Goal: Contribute content: Contribute content

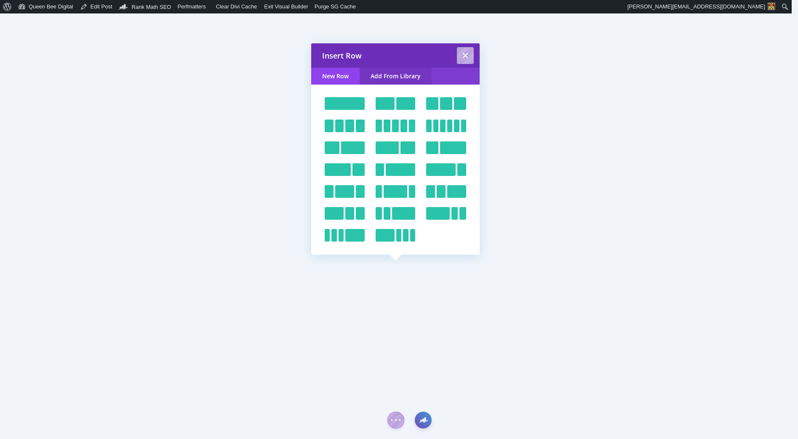
click at [411, 74] on link "Add From Library" at bounding box center [396, 76] width 72 height 17
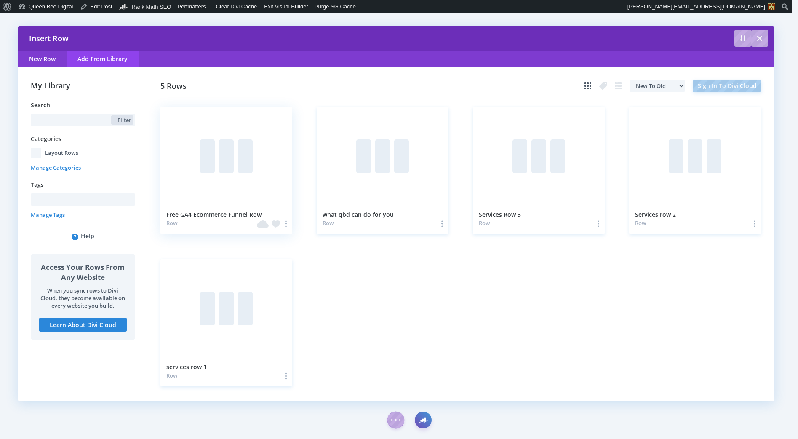
click at [239, 178] on div at bounding box center [226, 156] width 132 height 99
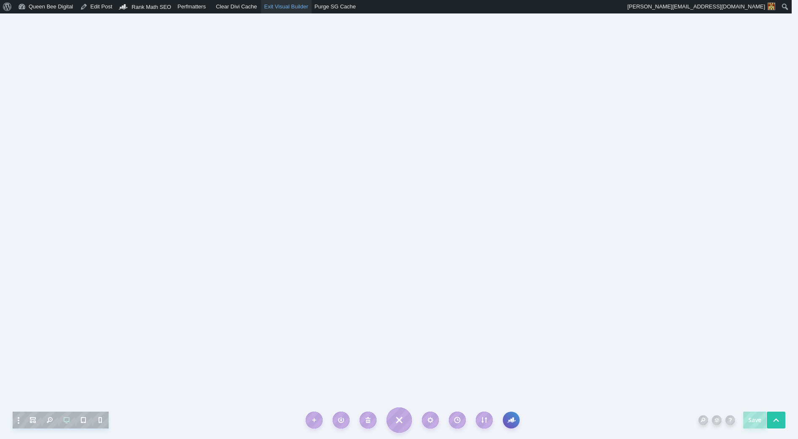
click at [283, 6] on link "Exit Visual Builder" at bounding box center [286, 6] width 51 height 13
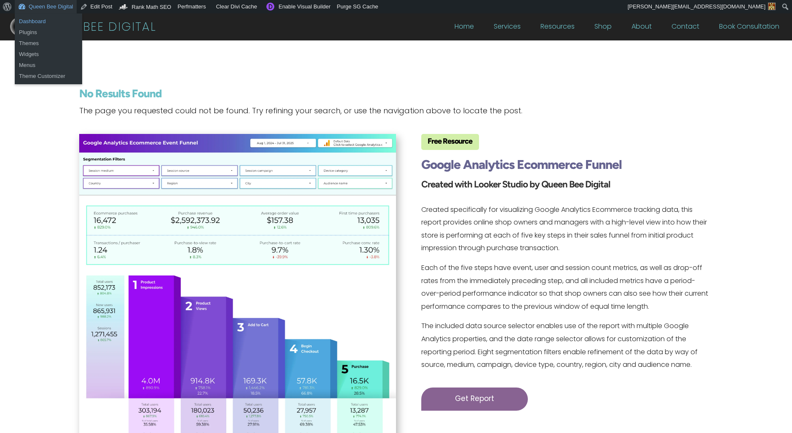
click at [27, 24] on link "Dashboard" at bounding box center [48, 21] width 67 height 11
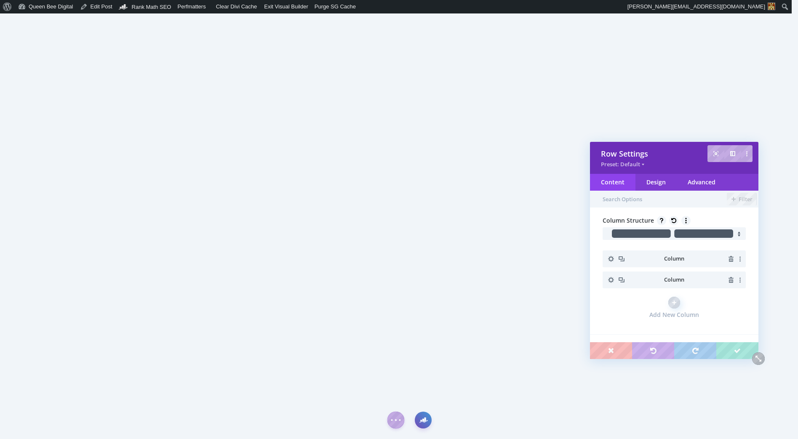
click at [611, 280] on icon "button" at bounding box center [611, 280] width 12 height 12
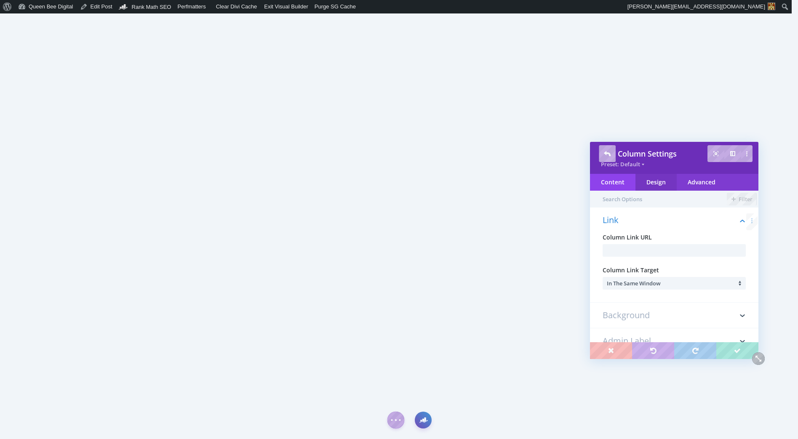
click at [660, 185] on div "Design" at bounding box center [655, 182] width 41 height 17
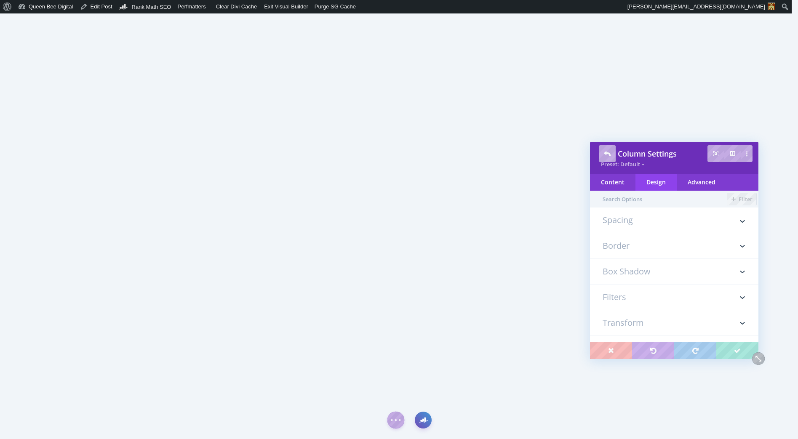
click at [654, 223] on h3 "Spacing" at bounding box center [674, 224] width 143 height 17
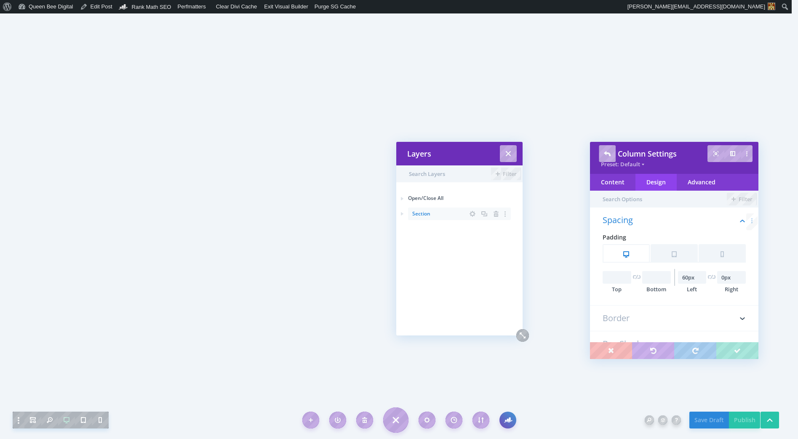
click at [403, 215] on icon at bounding box center [402, 214] width 12 height 12
click at [410, 231] on icon at bounding box center [410, 229] width 12 height 12
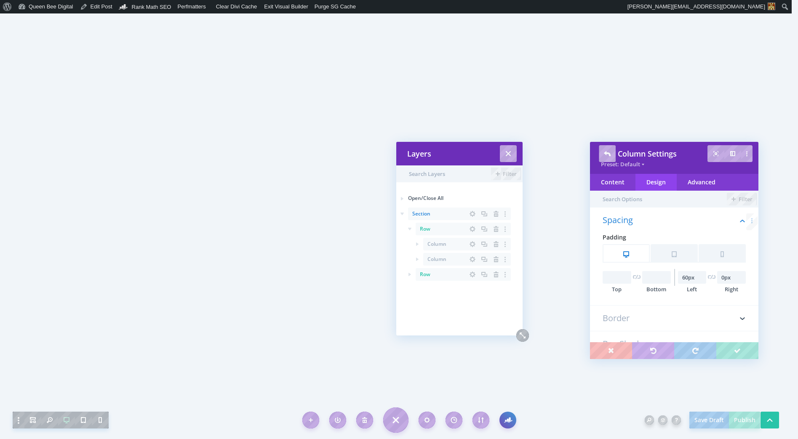
click at [416, 258] on icon at bounding box center [417, 259] width 3 height 3
click at [470, 259] on icon "button" at bounding box center [473, 259] width 12 height 12
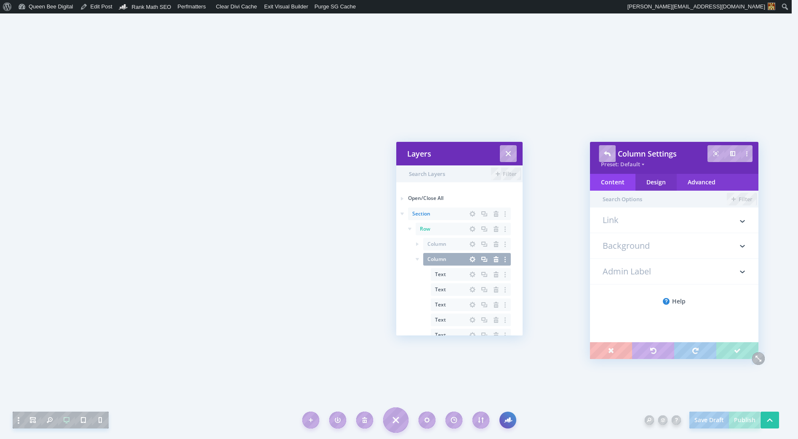
click at [665, 183] on div "Design" at bounding box center [655, 182] width 41 height 17
click at [637, 220] on h3 "Spacing" at bounding box center [674, 224] width 143 height 17
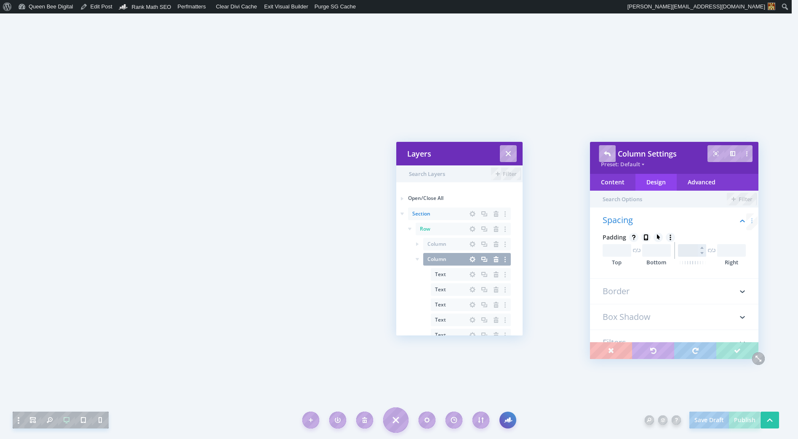
click at [685, 252] on input "text" at bounding box center [692, 250] width 29 height 13
type input "60px"
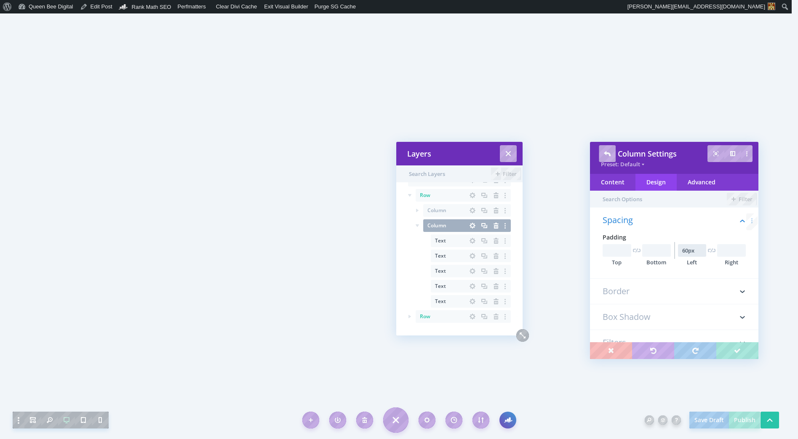
click at [409, 317] on icon at bounding box center [409, 316] width 3 height 3
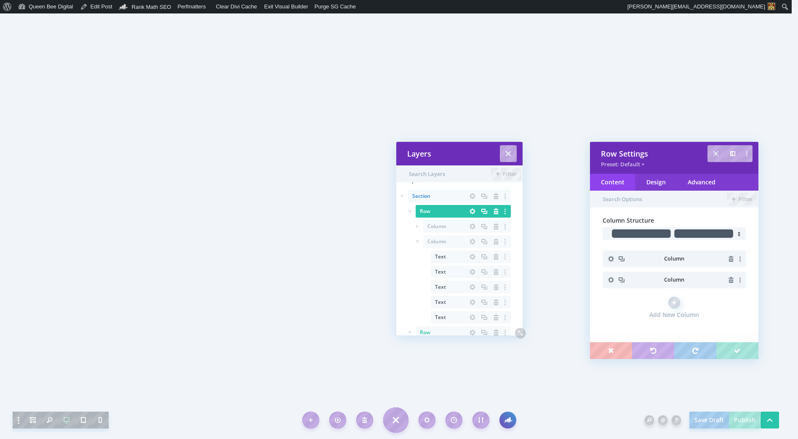
scroll to position [15, 0]
click at [613, 280] on icon "button" at bounding box center [611, 280] width 6 height 6
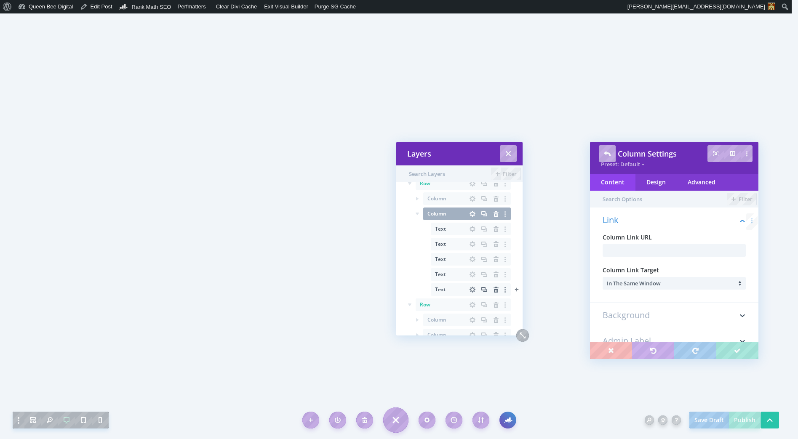
scroll to position [64, 0]
click at [473, 315] on icon "button" at bounding box center [473, 317] width 12 height 12
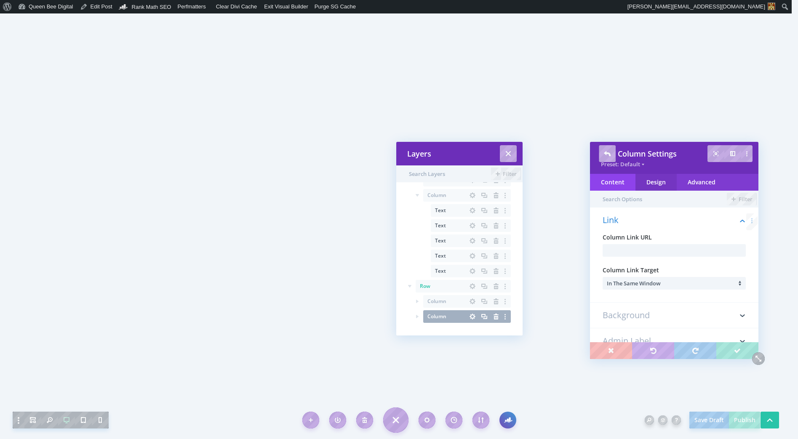
click at [662, 182] on div "Design" at bounding box center [655, 182] width 41 height 17
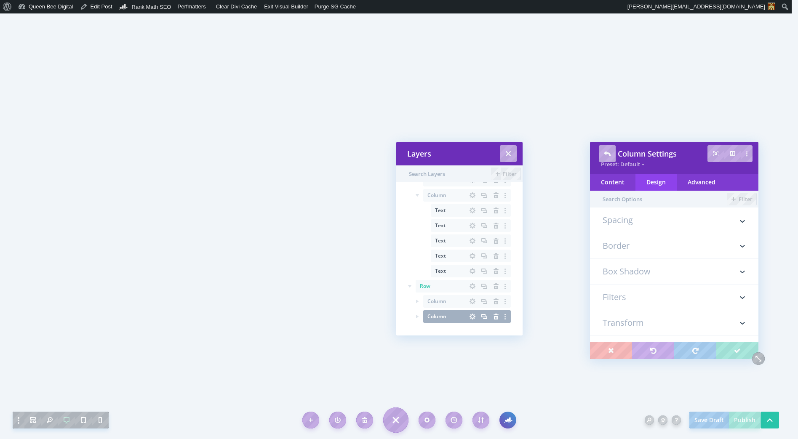
click at [645, 221] on h3 "Spacing" at bounding box center [674, 224] width 143 height 17
click at [675, 253] on button "Tablet" at bounding box center [674, 252] width 47 height 17
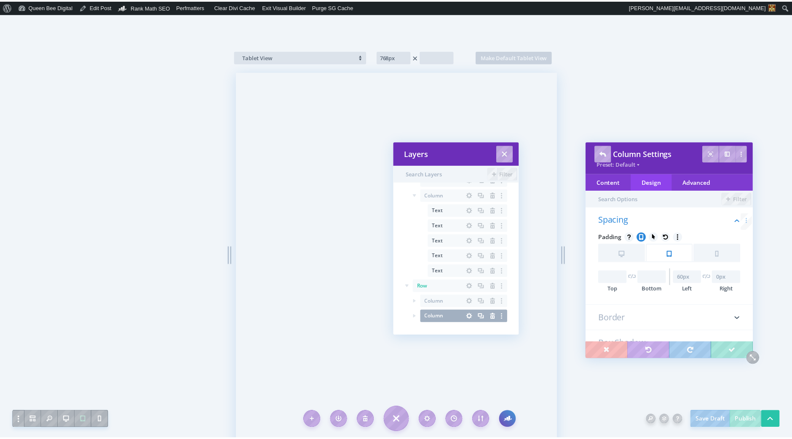
scroll to position [417, 0]
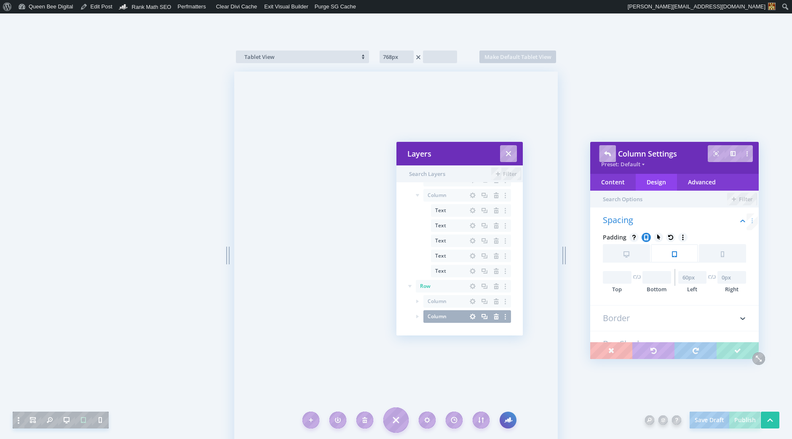
type input "60px"
type input "0px"
click at [723, 254] on button "Phone" at bounding box center [721, 252] width 47 height 17
type input "400px"
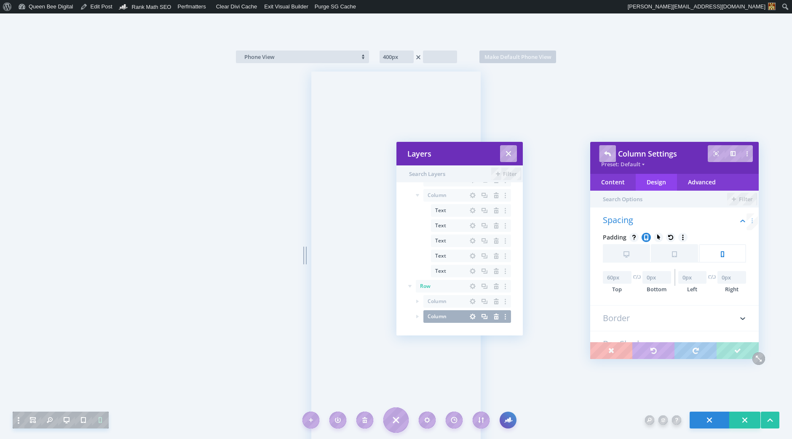
scroll to position [364, 0]
type input "50px"
type input "2%"
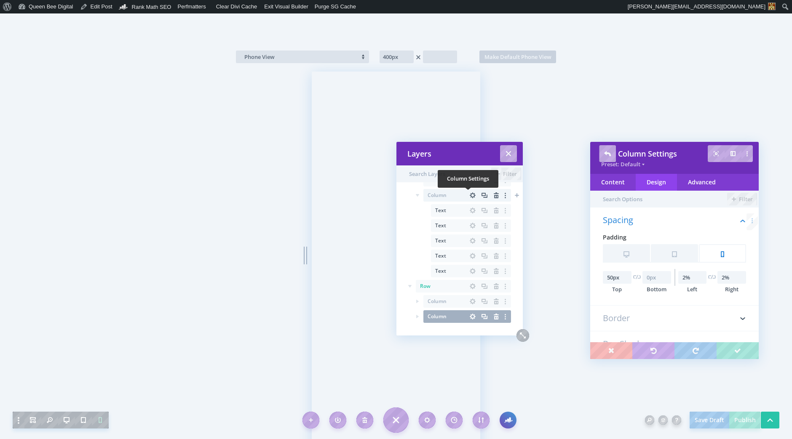
click at [469, 194] on icon "button" at bounding box center [472, 195] width 6 height 6
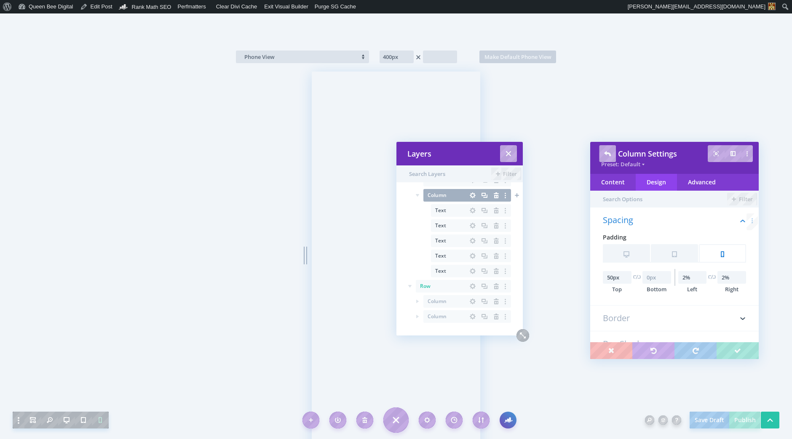
scroll to position [185, 0]
click at [469, 194] on icon "button" at bounding box center [472, 195] width 6 height 6
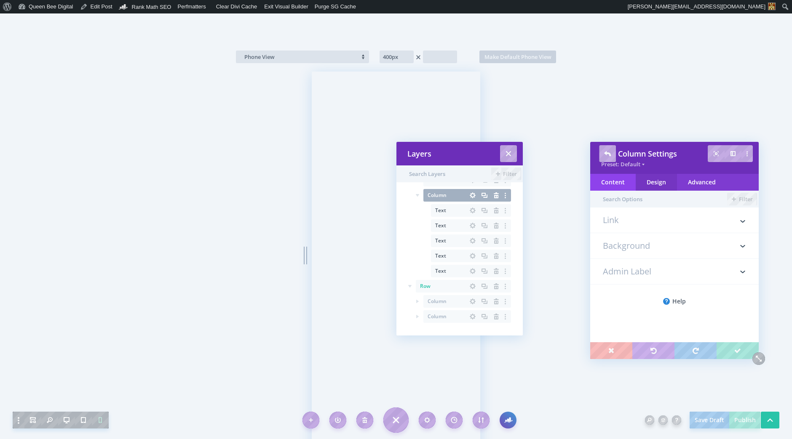
click at [657, 181] on div "Design" at bounding box center [655, 182] width 41 height 17
click at [640, 219] on h3 "Spacing" at bounding box center [674, 224] width 143 height 17
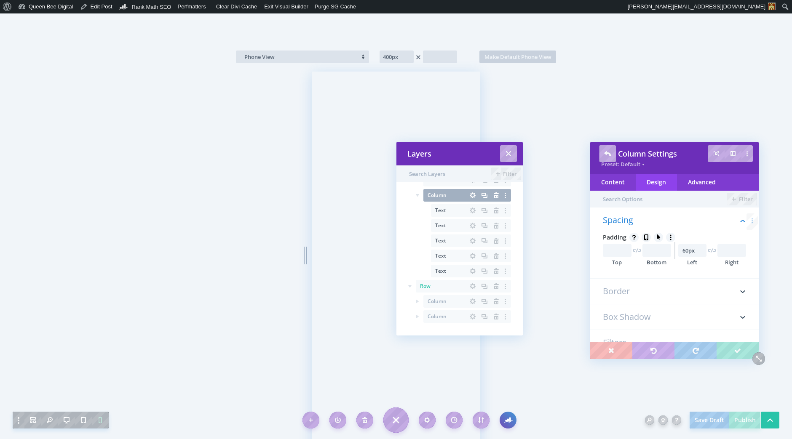
click at [644, 235] on icon at bounding box center [646, 238] width 4 height 6
click at [616, 279] on input "text" at bounding box center [617, 277] width 29 height 13
type input "50px"
click at [654, 277] on input "text" at bounding box center [656, 277] width 29 height 13
click at [682, 277] on input "text" at bounding box center [692, 277] width 29 height 13
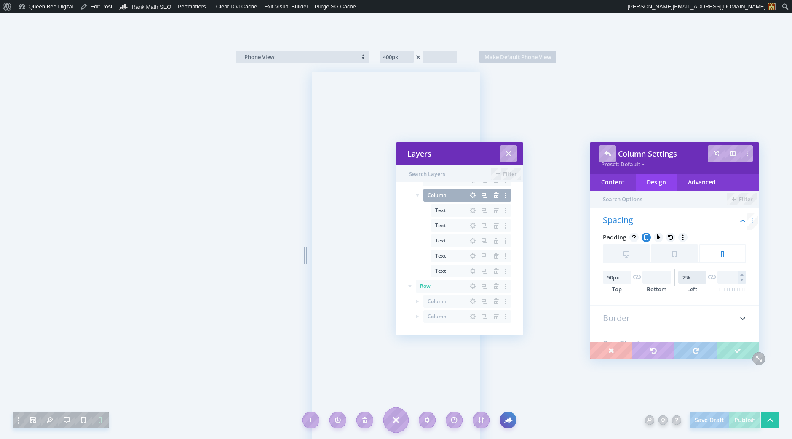
type input "2%"
click at [723, 277] on input "text" at bounding box center [731, 277] width 29 height 13
type input "2%"
click at [677, 304] on div "Spacing Padding Tablet 50px Top Bottom 2% Left 2% Right" at bounding box center [674, 261] width 168 height 90
click at [674, 253] on button "Tablet" at bounding box center [674, 252] width 47 height 17
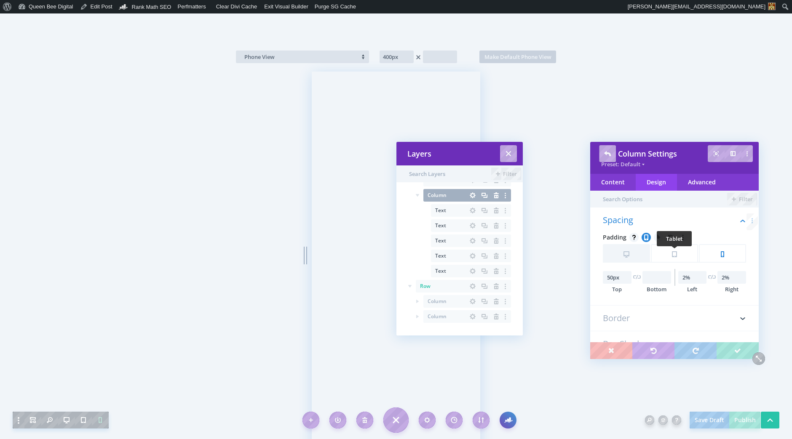
type input "768px"
click at [613, 278] on input "text" at bounding box center [617, 277] width 29 height 13
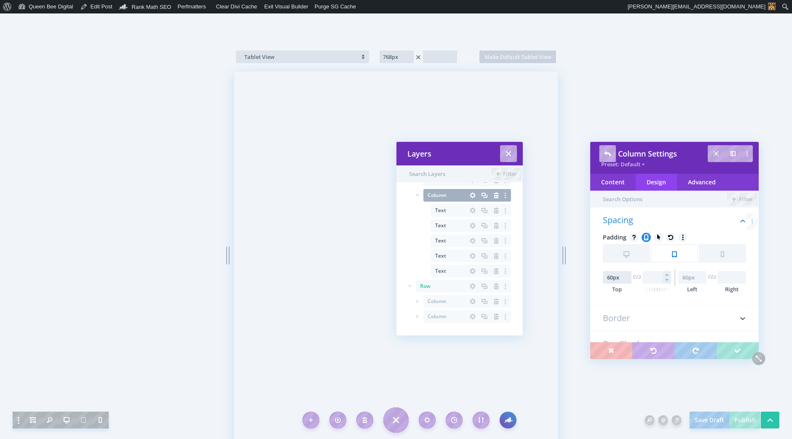
type input "60px"
click at [650, 277] on input "text" at bounding box center [656, 277] width 29 height 13
type input "0px"
click at [688, 277] on input "text" at bounding box center [692, 277] width 29 height 13
type input "0px"
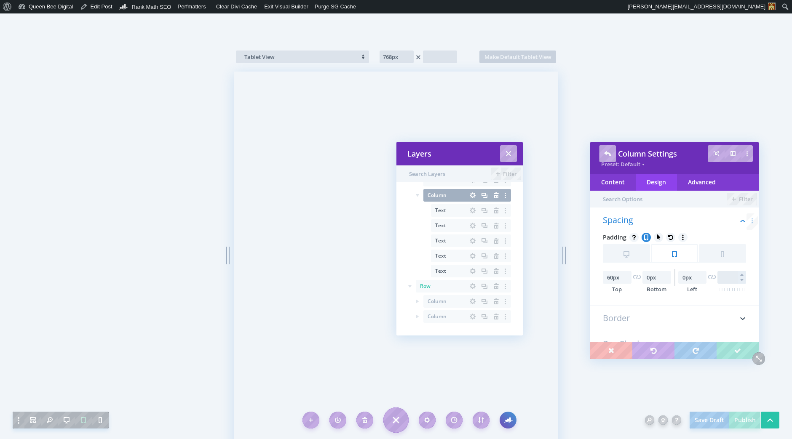
click at [730, 278] on input "text" at bounding box center [731, 277] width 29 height 13
type input "0px"
click at [683, 300] on div "Spacing Padding Tablet 60px Top 0px Bottom 0px Left 0px Right" at bounding box center [674, 261] width 168 height 90
click at [469, 287] on icon "button" at bounding box center [473, 286] width 12 height 12
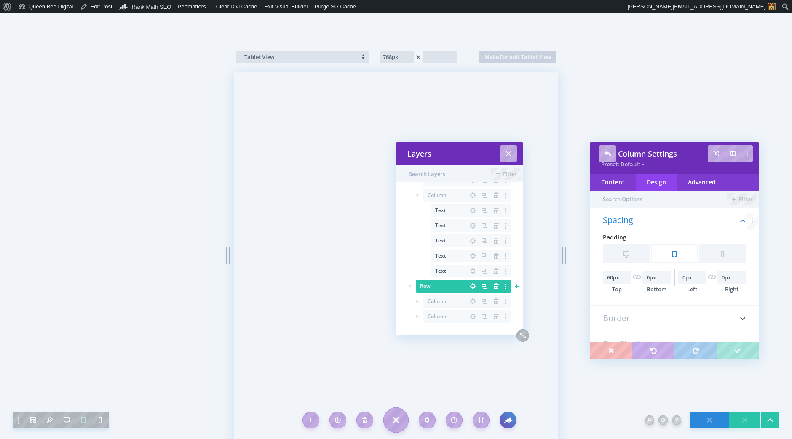
scroll to position [603, 0]
click at [469, 284] on icon "button" at bounding box center [472, 286] width 6 height 6
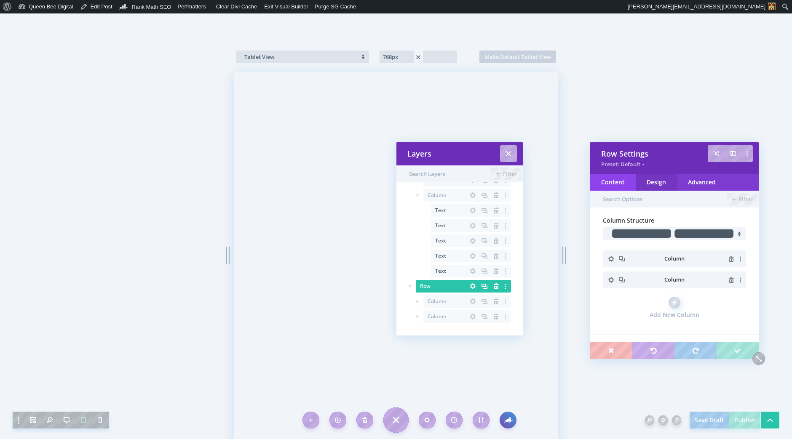
click at [660, 185] on div "Design" at bounding box center [655, 182] width 41 height 17
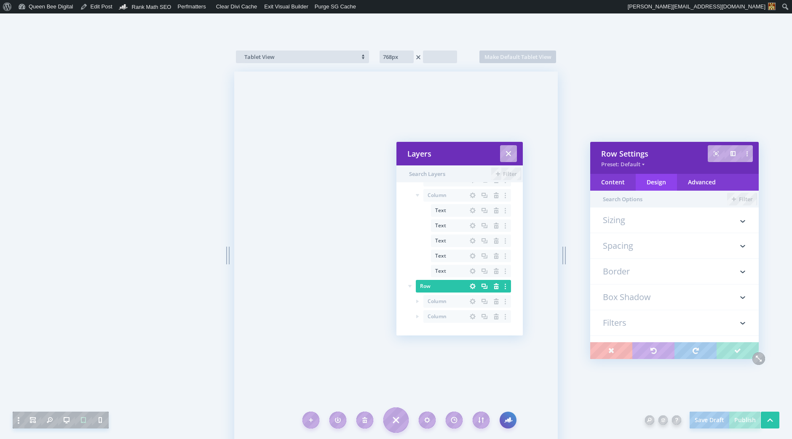
click at [651, 245] on h3 "Spacing" at bounding box center [674, 245] width 143 height 25
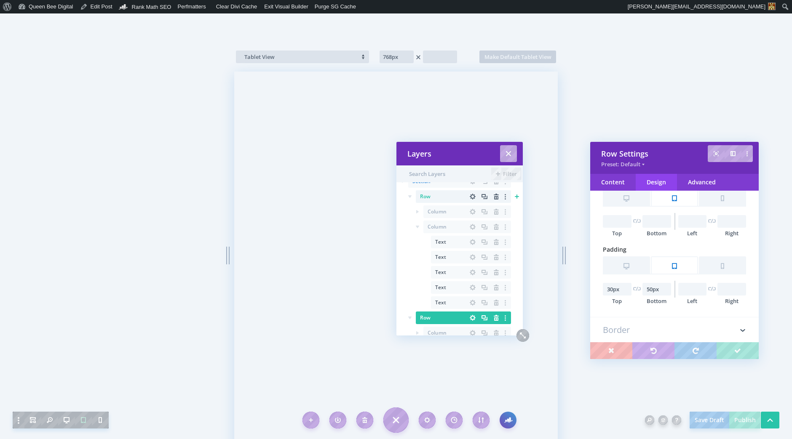
scroll to position [33, 0]
click at [469, 195] on icon "button" at bounding box center [473, 196] width 12 height 12
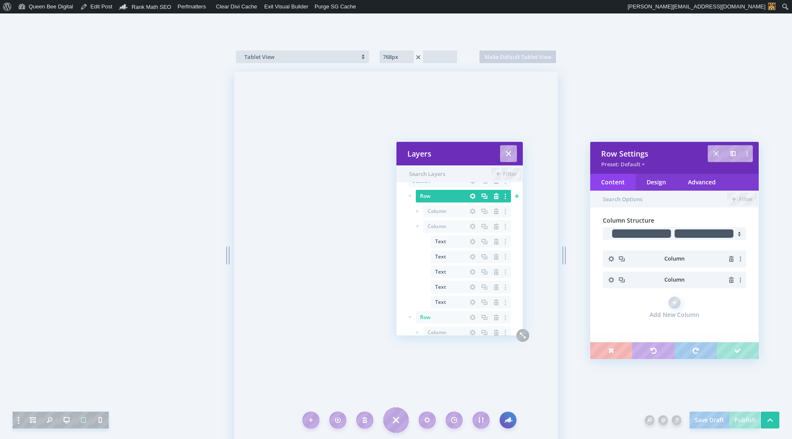
scroll to position [29, 0]
click at [662, 181] on div "Design" at bounding box center [655, 182] width 41 height 17
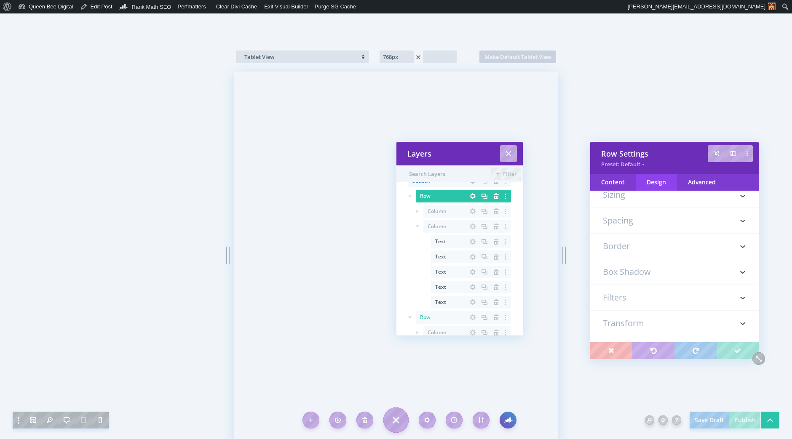
click at [633, 224] on h3 "Spacing" at bounding box center [674, 220] width 143 height 25
click at [619, 277] on input "text" at bounding box center [617, 275] width 29 height 13
type input "3"
click at [645, 262] on icon at bounding box center [646, 262] width 8 height 8
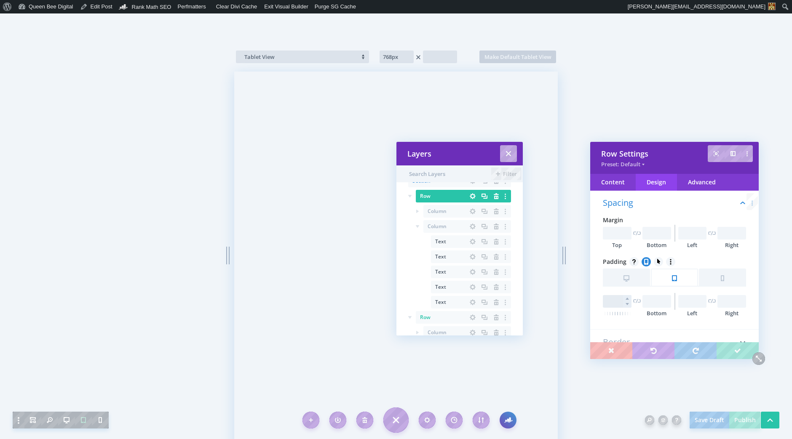
click at [618, 305] on input "text" at bounding box center [617, 301] width 29 height 13
type input "30px"
type input "50px"
click at [688, 323] on div "Spacing Margin Top Bottom Left Right Padding Desktop 30px Top 50px Bottom Left …" at bounding box center [674, 258] width 168 height 144
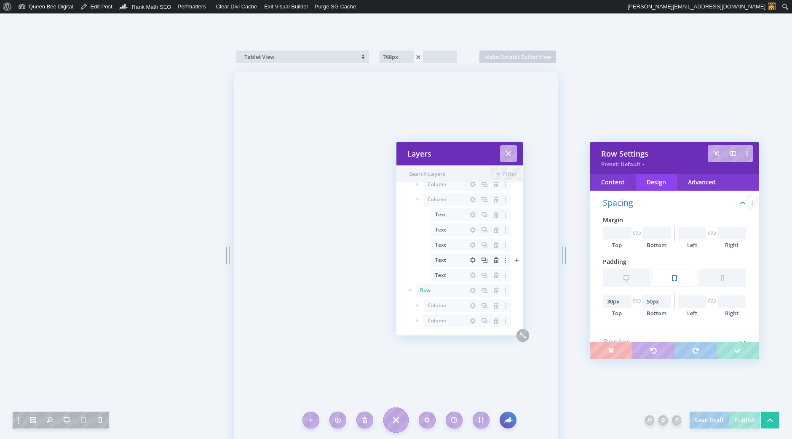
scroll to position [64, 0]
click at [470, 285] on icon "button" at bounding box center [472, 286] width 6 height 6
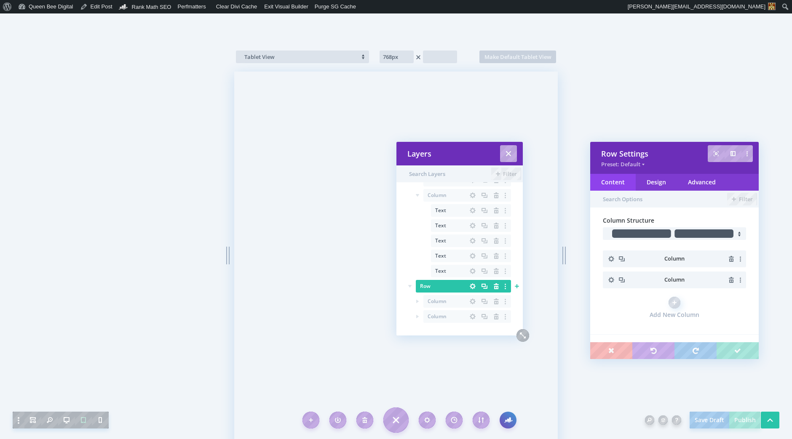
scroll to position [611, 0]
click at [659, 184] on div "Design" at bounding box center [655, 182] width 41 height 17
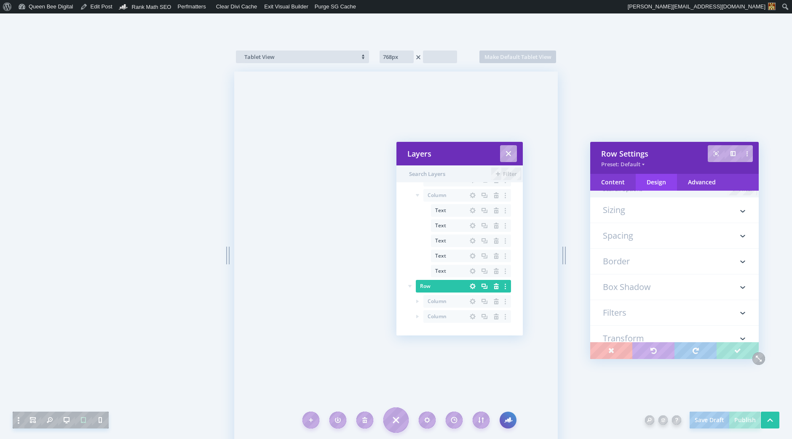
scroll to position [0, 0]
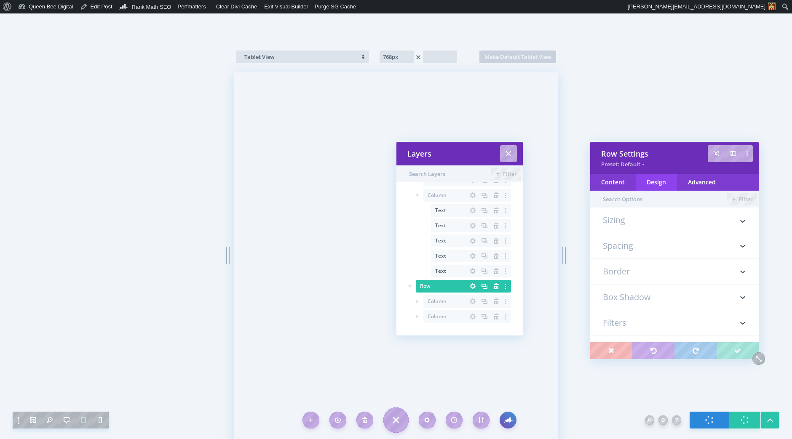
click at [629, 219] on h3 "Sizing" at bounding box center [674, 224] width 143 height 17
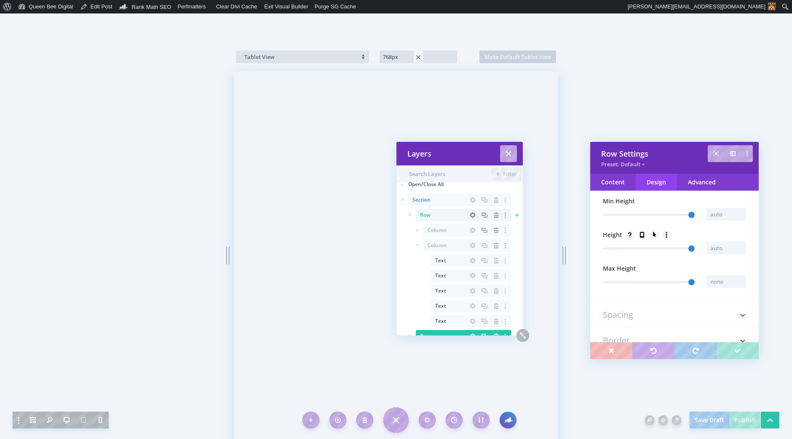
scroll to position [13, 0]
click at [469, 212] on icon "button" at bounding box center [473, 216] width 12 height 12
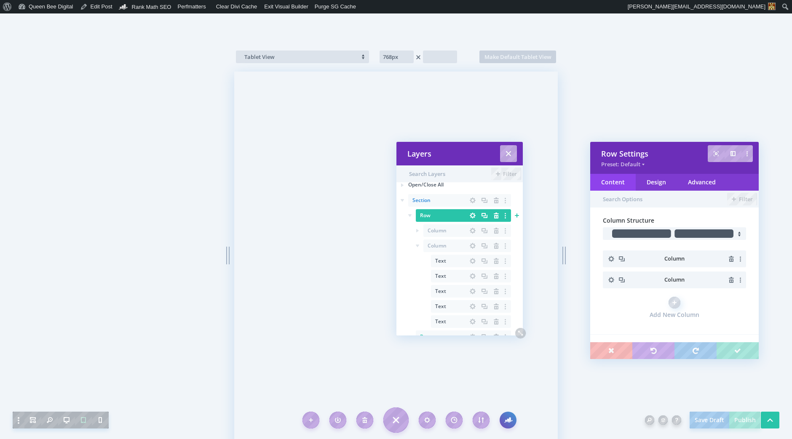
scroll to position [29, 0]
click at [662, 184] on div "Design" at bounding box center [655, 182] width 41 height 17
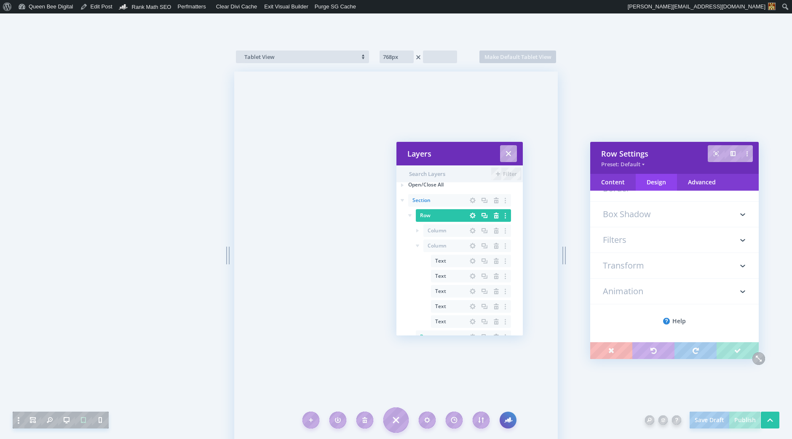
scroll to position [0, 0]
click at [639, 219] on h3 "Sizing" at bounding box center [674, 224] width 143 height 17
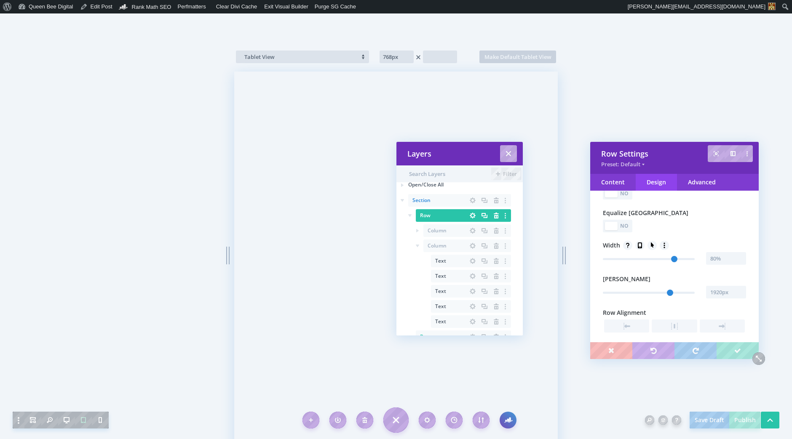
click at [641, 245] on icon at bounding box center [639, 246] width 4 height 6
type input "100"
click at [726, 290] on input "text" at bounding box center [726, 285] width 40 height 13
type input "92vw"
type input "92"
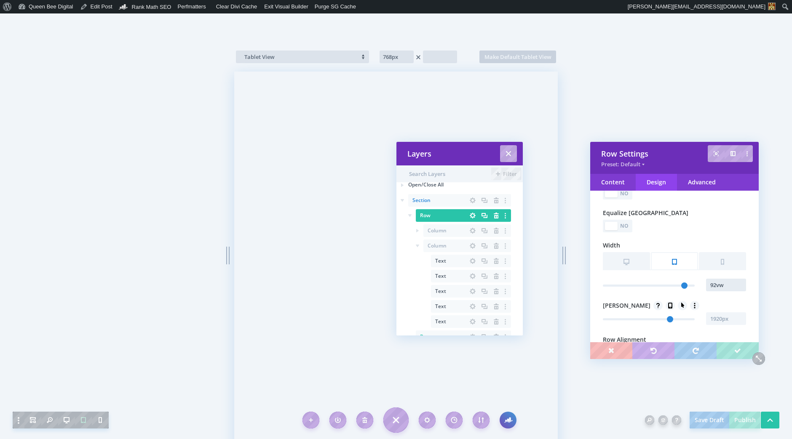
type input "92vw"
click at [666, 306] on icon at bounding box center [670, 305] width 8 height 8
type input "2560"
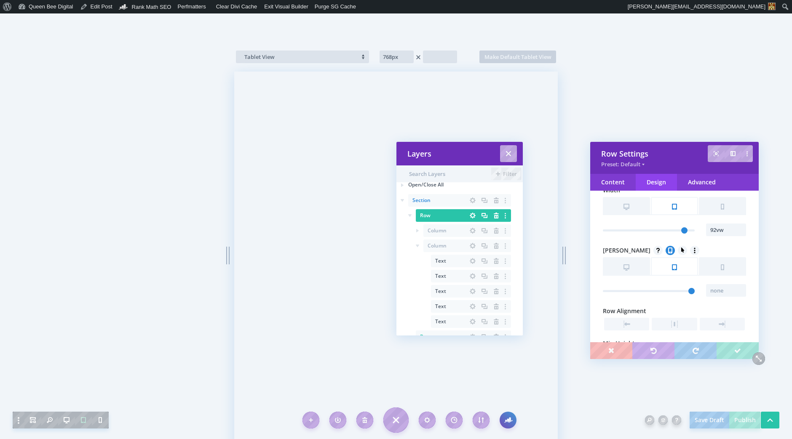
scroll to position [147, 0]
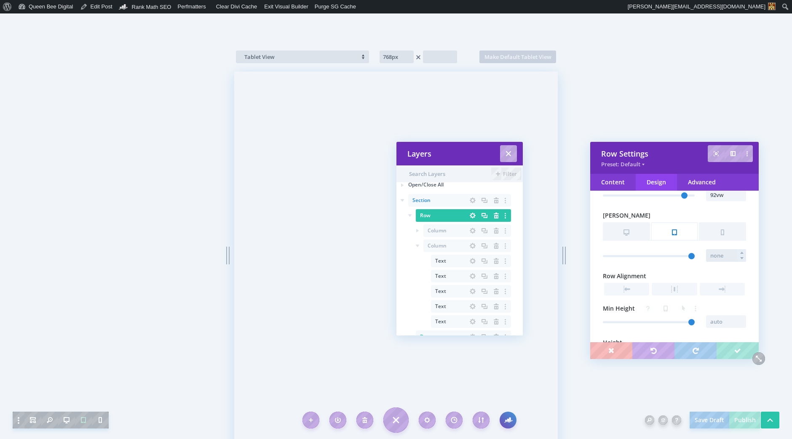
click at [726, 257] on input "text" at bounding box center [726, 255] width 40 height 13
type input "92vw"
type input "92"
type input "92vw"
click at [726, 235] on button "Phone" at bounding box center [721, 230] width 47 height 17
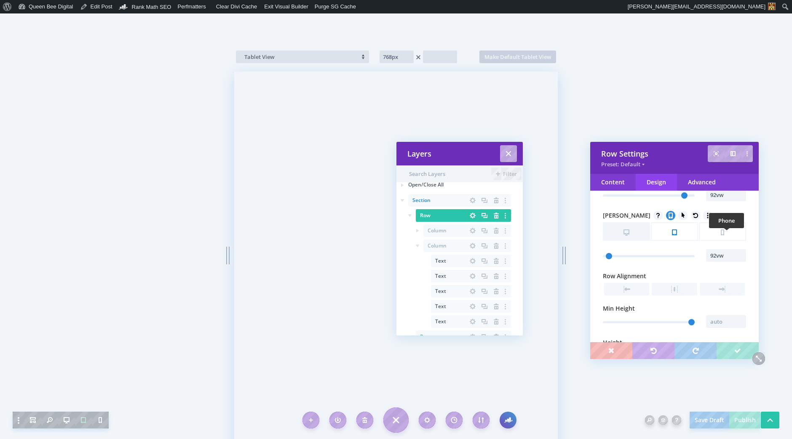
type input "400px"
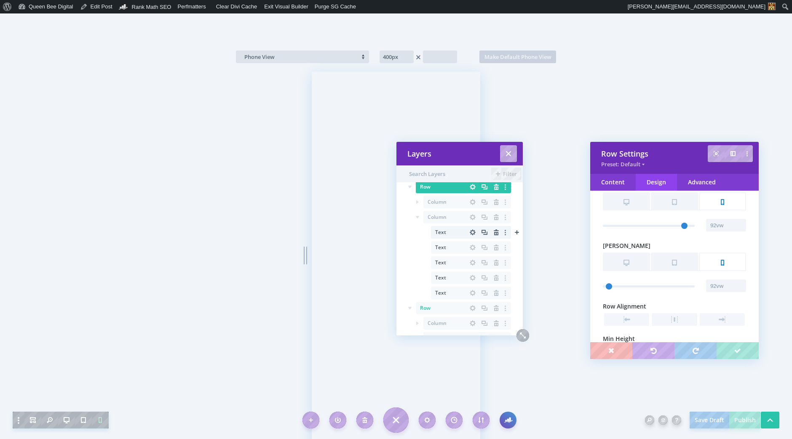
scroll to position [64, 0]
click at [471, 287] on icon "button" at bounding box center [472, 286] width 6 height 6
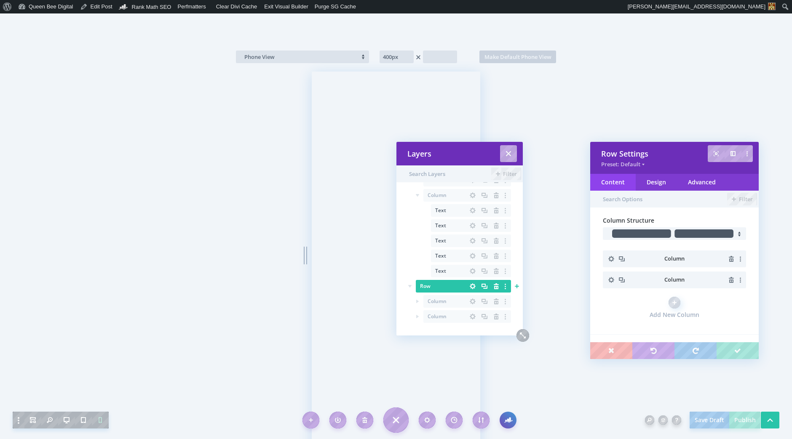
scroll to position [616, 0]
click at [659, 178] on div "Design" at bounding box center [655, 182] width 41 height 17
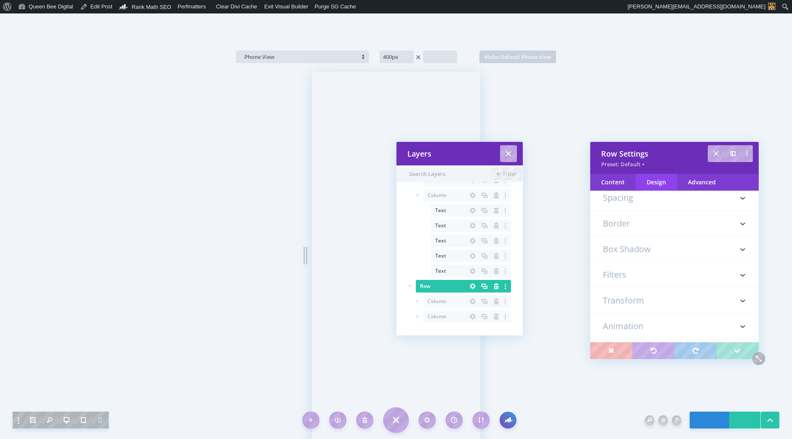
scroll to position [0, 0]
click at [649, 220] on h3 "Sizing" at bounding box center [674, 224] width 143 height 17
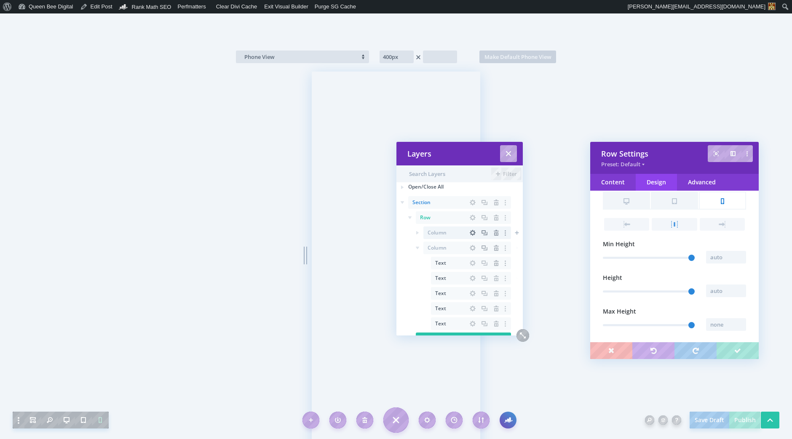
scroll to position [9, 0]
click at [471, 221] on icon "button" at bounding box center [472, 220] width 6 height 6
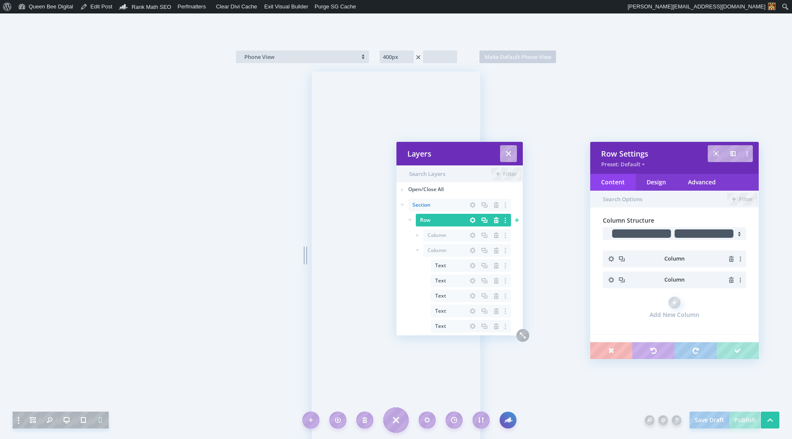
scroll to position [28, 0]
click at [654, 189] on div "Design" at bounding box center [655, 182] width 41 height 17
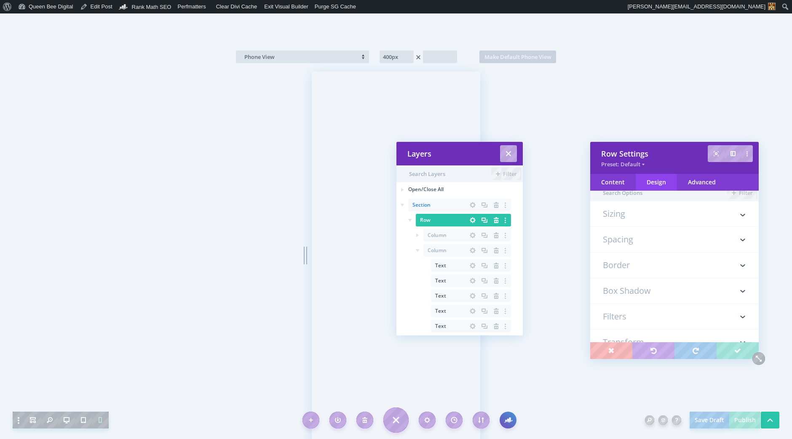
scroll to position [0, 0]
click at [645, 214] on div "Filter Sizing Spacing Border Box Shadow Filters Transform Animation Help" at bounding box center [674, 267] width 168 height 152
click at [636, 217] on h3 "Sizing" at bounding box center [674, 224] width 143 height 17
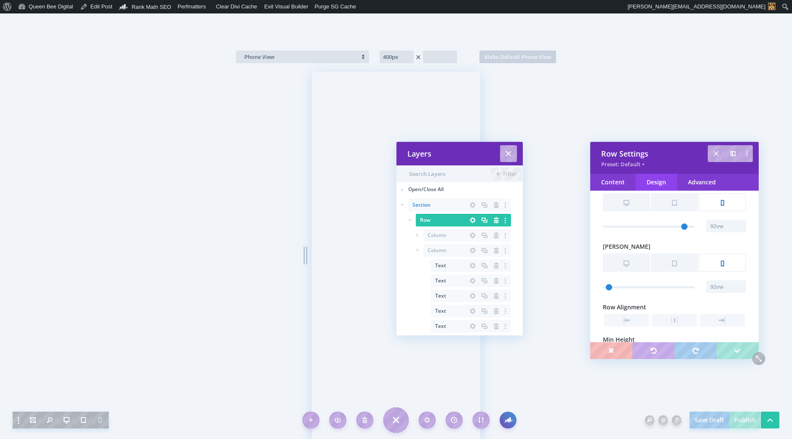
scroll to position [122, 0]
click at [713, 219] on input "text" at bounding box center [726, 220] width 40 height 13
type input "90vw"
type input "90"
type input "90vw"
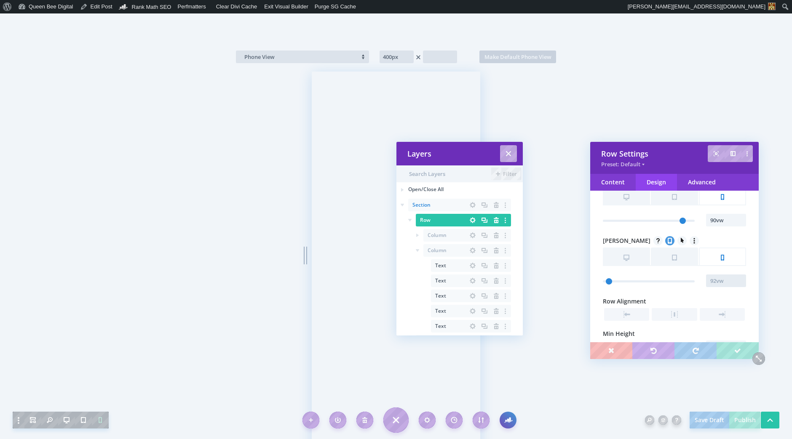
click at [718, 276] on input "text" at bounding box center [726, 281] width 40 height 13
type input "90vw"
type input "90"
type input "90vw"
click at [665, 303] on icon at bounding box center [665, 301] width 8 height 8
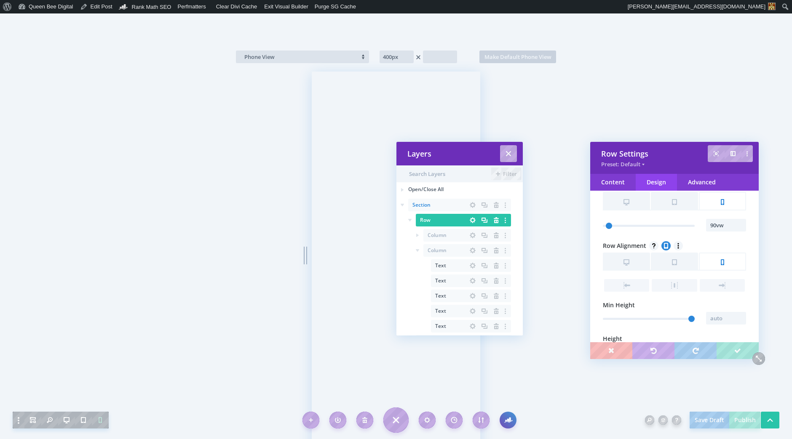
scroll to position [187, 0]
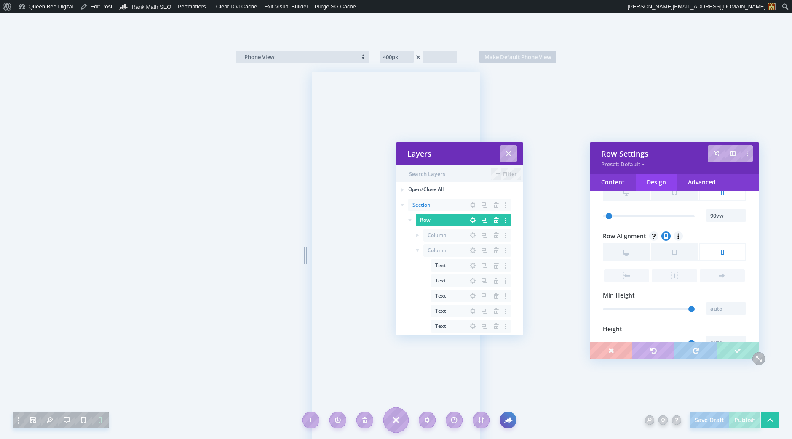
click at [674, 272] on span at bounding box center [673, 275] width 45 height 13
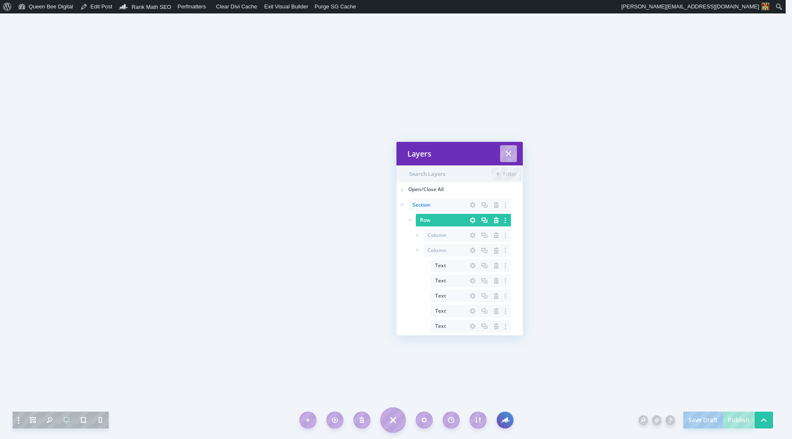
scroll to position [0, 0]
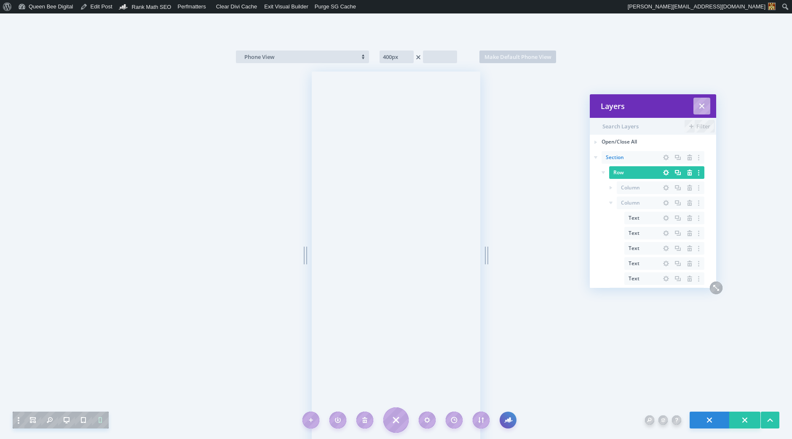
drag, startPoint x: 459, startPoint y: 153, endPoint x: 651, endPoint y: 105, distance: 197.9
click at [651, 105] on div "Layers" at bounding box center [652, 106] width 104 height 10
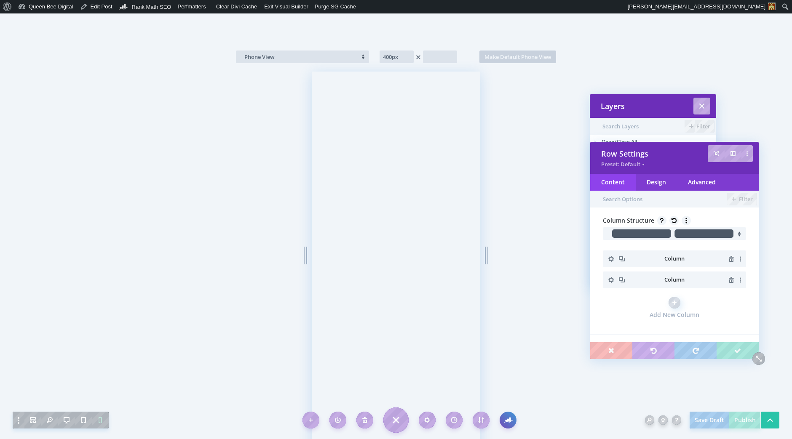
click at [613, 259] on icon "button" at bounding box center [611, 259] width 6 height 6
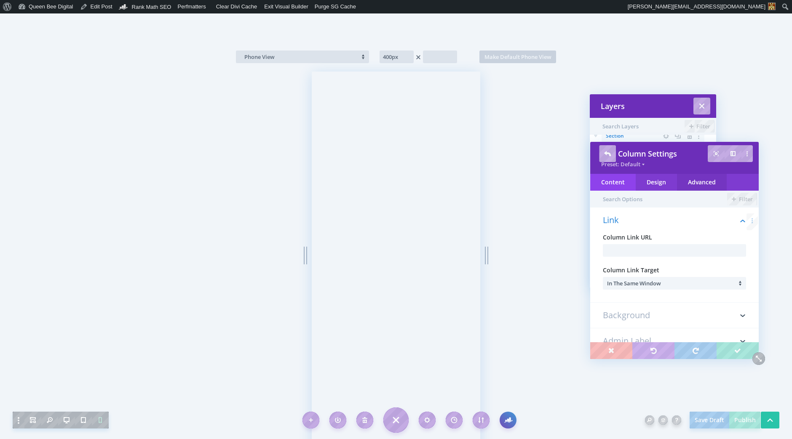
scroll to position [30, 0]
click at [663, 186] on div "Design" at bounding box center [655, 182] width 41 height 17
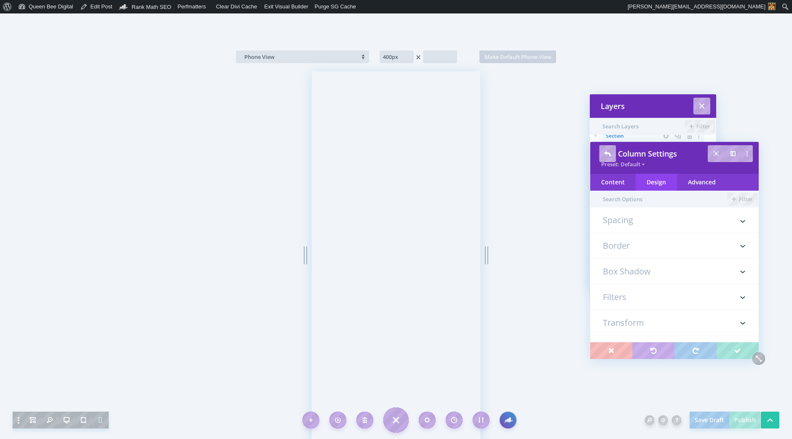
click at [628, 221] on h3 "Spacing" at bounding box center [674, 224] width 143 height 17
click at [646, 237] on icon at bounding box center [646, 237] width 8 height 8
click at [611, 279] on input "text" at bounding box center [617, 277] width 29 height 13
type input "20px"
type input "768px"
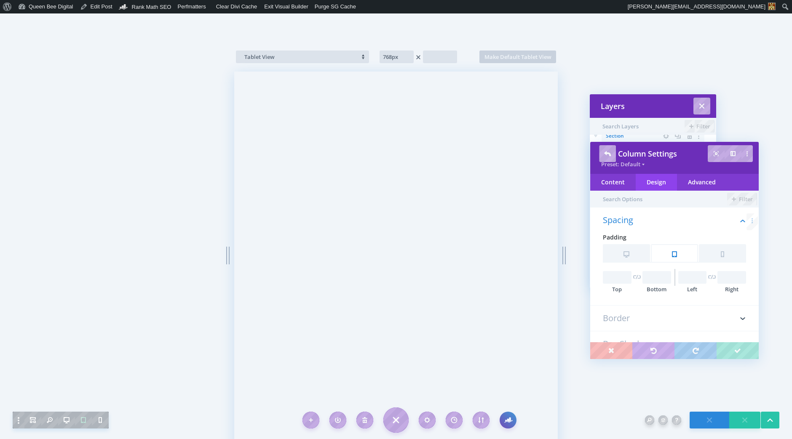
scroll to position [0, 0]
click at [609, 278] on input "text" at bounding box center [617, 277] width 29 height 13
click at [610, 277] on input "30px" at bounding box center [617, 277] width 29 height 13
type input "20px"
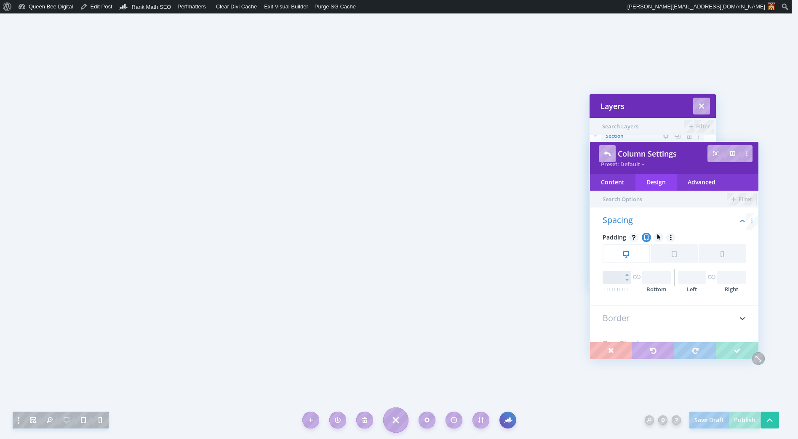
click at [619, 278] on input "text" at bounding box center [617, 277] width 29 height 13
type input "0"
type input "0px"
click at [687, 301] on div "Spacing Padding Desktop 0px Top Bottom Left Right" at bounding box center [674, 261] width 168 height 90
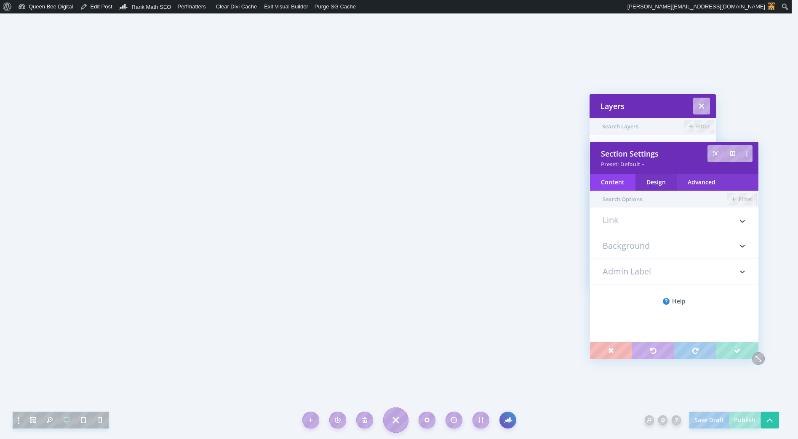
click at [655, 179] on div "Design" at bounding box center [655, 182] width 41 height 17
click at [624, 298] on h3 "Spacing" at bounding box center [674, 297] width 143 height 25
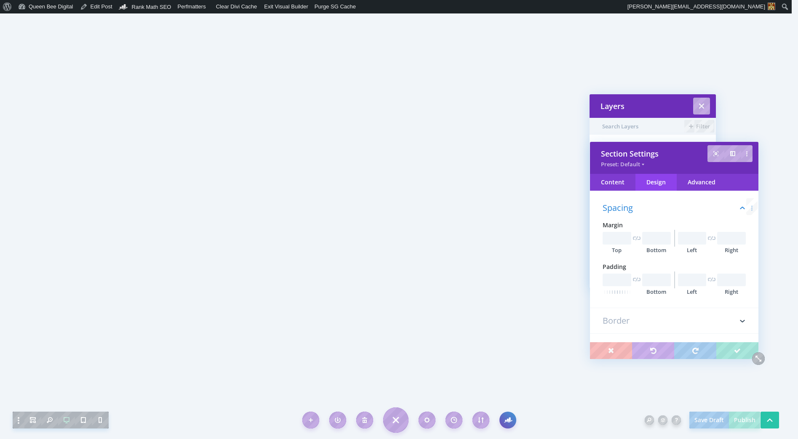
scroll to position [99, 0]
click at [612, 275] on input "text" at bounding box center [617, 275] width 29 height 13
type input "40px"
click at [644, 113] on div "Layers" at bounding box center [652, 106] width 126 height 24
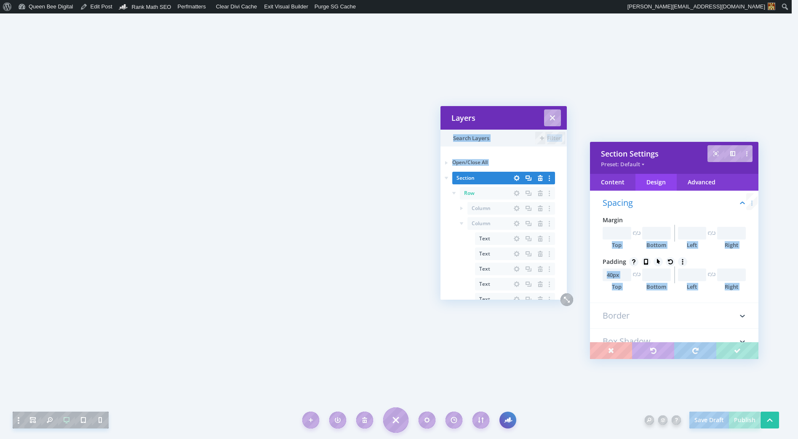
drag, startPoint x: 640, startPoint y: 114, endPoint x: 491, endPoint y: 126, distance: 149.1
click at [491, 126] on div "Layers" at bounding box center [503, 118] width 126 height 24
click at [539, 251] on icon "button" at bounding box center [540, 251] width 5 height 6
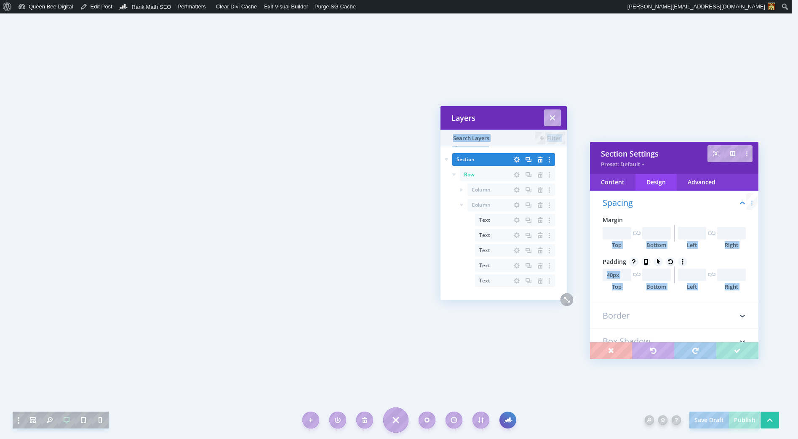
scroll to position [19, 0]
click at [654, 274] on input "text" at bounding box center [656, 275] width 29 height 13
type input "40px"
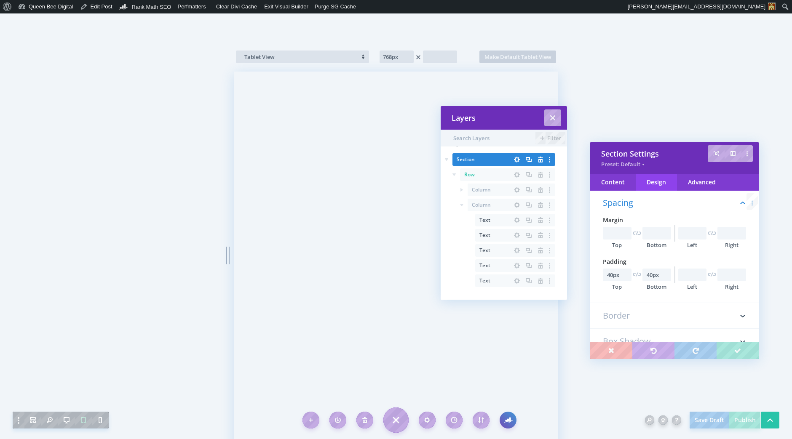
scroll to position [379, 0]
click at [649, 275] on input "40px" at bounding box center [656, 275] width 29 height 13
click at [646, 262] on icon at bounding box center [646, 262] width 8 height 8
click at [650, 300] on input "text" at bounding box center [656, 301] width 29 height 13
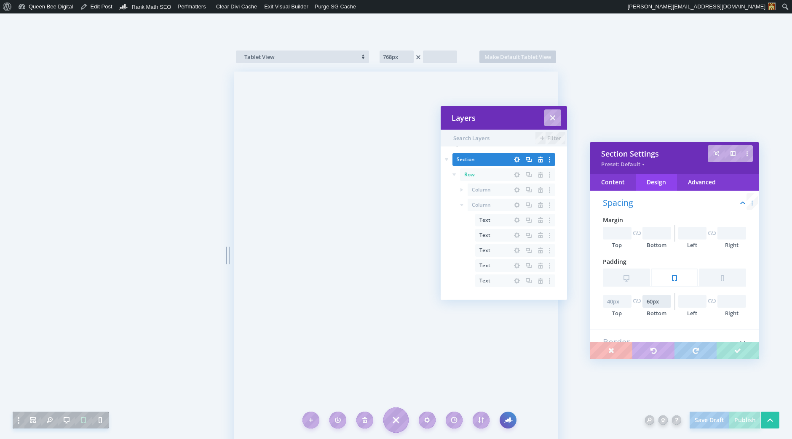
type input "60px"
type input "400px"
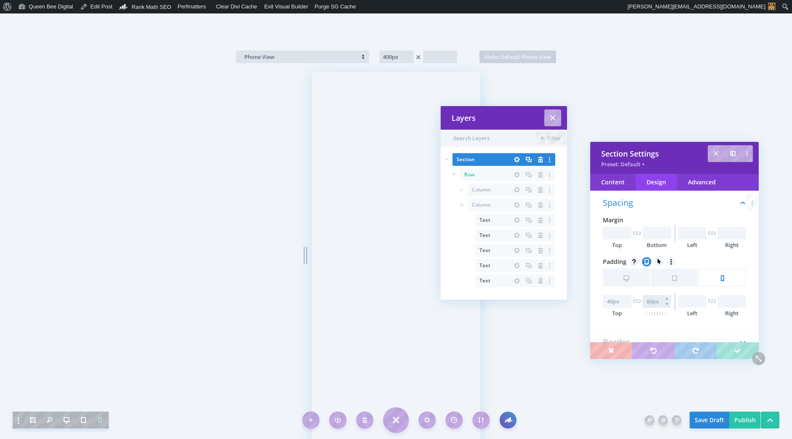
click at [650, 301] on input "text" at bounding box center [656, 301] width 29 height 13
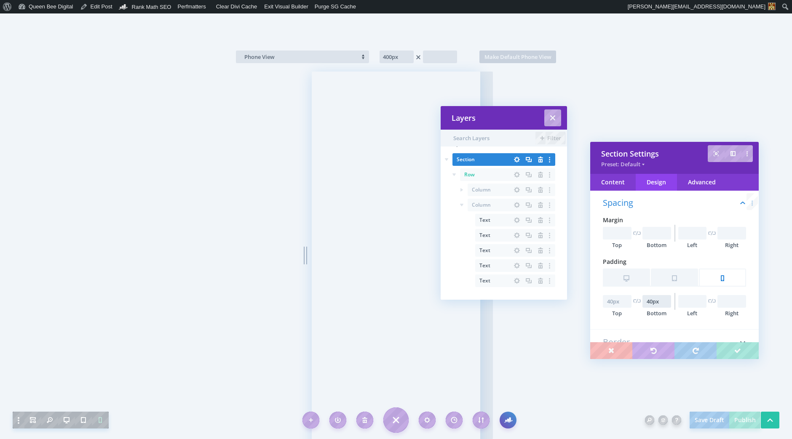
scroll to position [0, 0]
type input "40px"
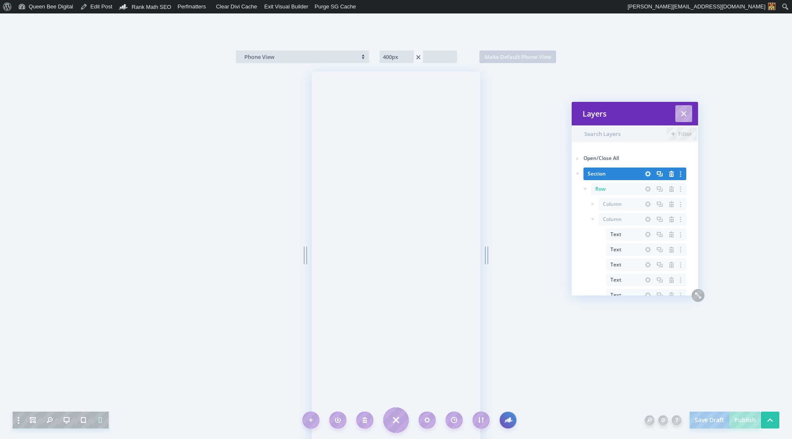
drag, startPoint x: 507, startPoint y: 114, endPoint x: 639, endPoint y: 108, distance: 131.9
click at [639, 109] on div "Layers" at bounding box center [634, 114] width 104 height 10
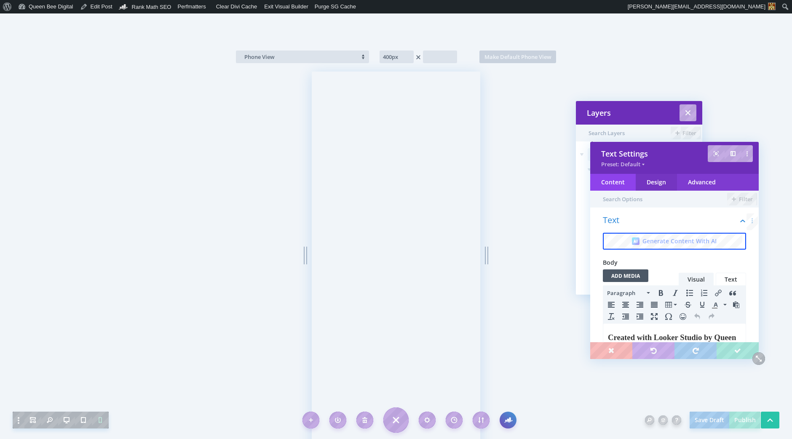
click at [655, 181] on div "Design" at bounding box center [655, 182] width 41 height 17
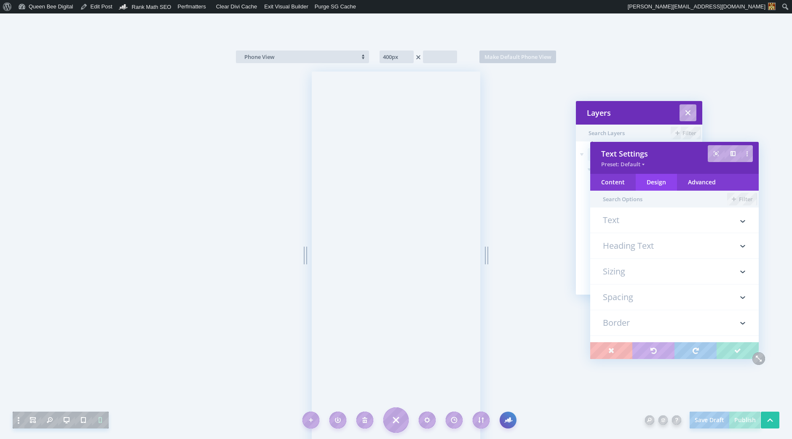
click at [627, 296] on h3 "Spacing" at bounding box center [674, 297] width 143 height 25
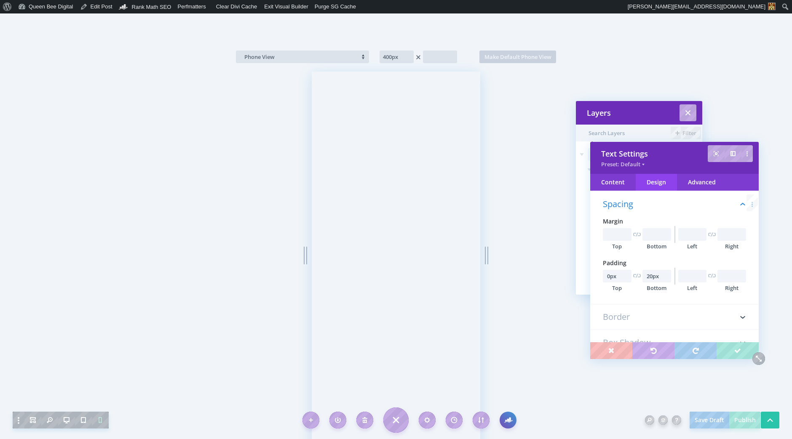
scroll to position [99, 0]
click at [645, 261] on icon at bounding box center [646, 262] width 8 height 8
click at [611, 302] on input "text" at bounding box center [617, 301] width 29 height 13
type input "10px"
click at [663, 184] on div "Design" at bounding box center [655, 182] width 41 height 17
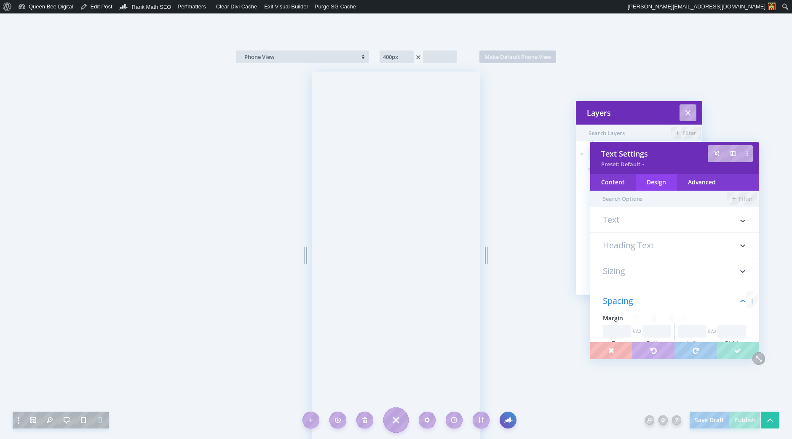
scroll to position [0, 0]
click at [629, 248] on h3 "Heading Text" at bounding box center [674, 245] width 143 height 25
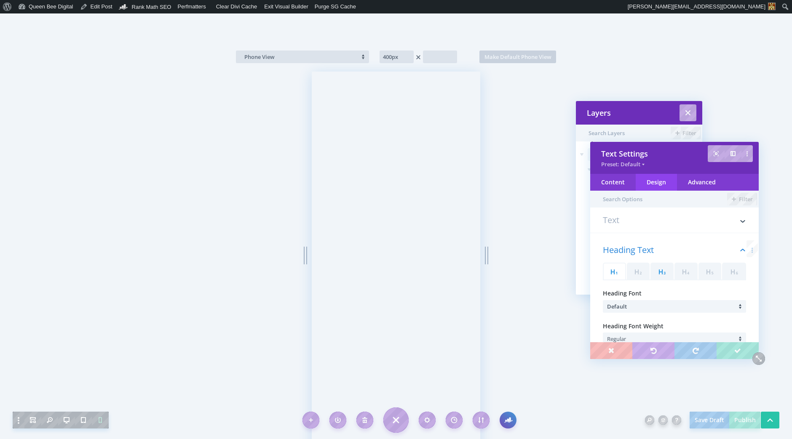
scroll to position [47, 0]
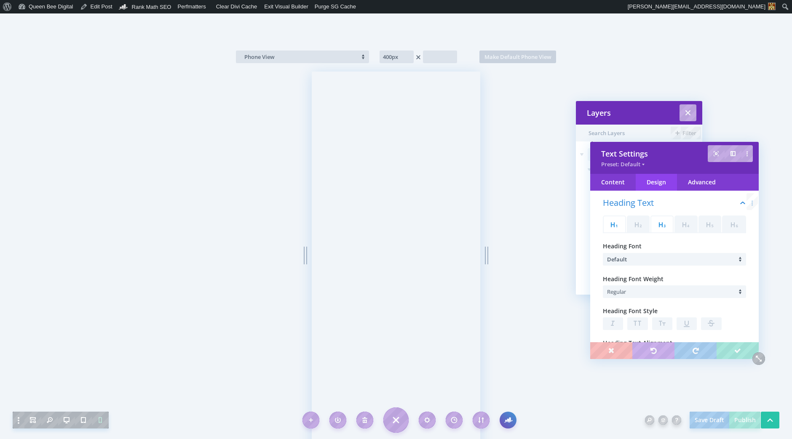
click at [663, 225] on icon at bounding box center [662, 224] width 7 height 5
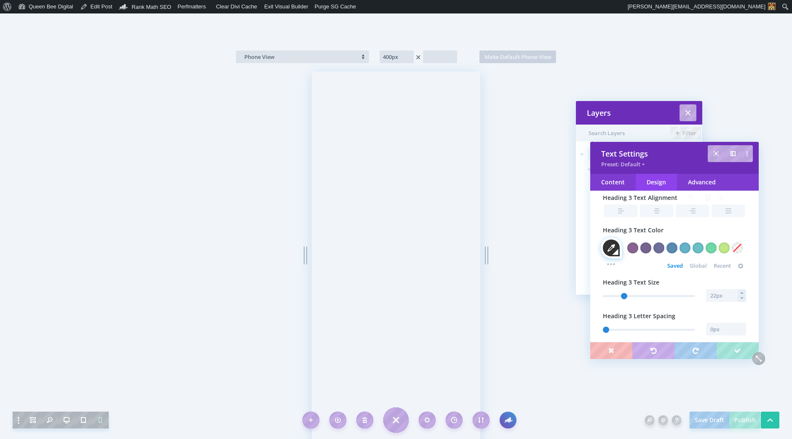
scroll to position [193, 0]
click at [717, 294] on input "text" at bounding box center [726, 295] width 40 height 13
type input "21"
type input "21px"
type input "20"
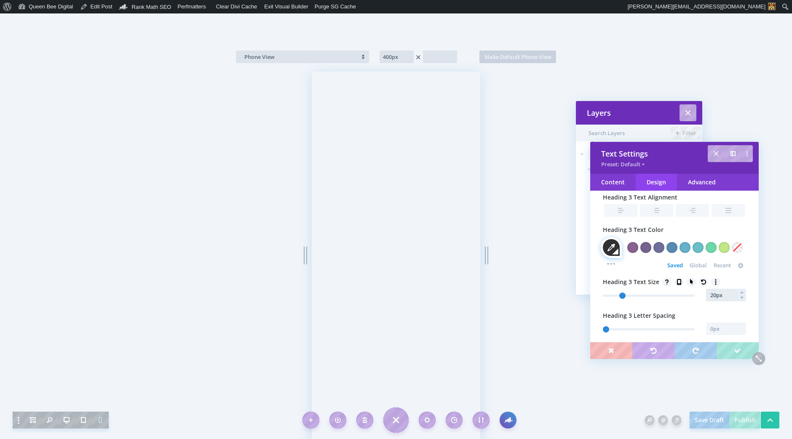
type input "21px"
type input "21"
type input "22"
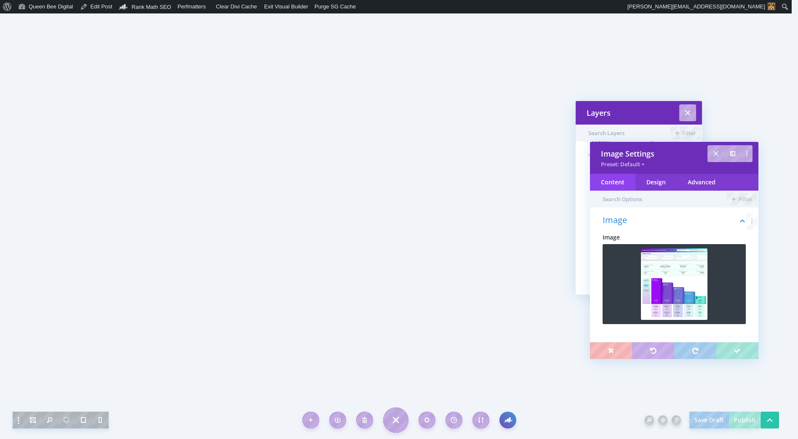
scroll to position [34, 0]
click at [672, 293] on img at bounding box center [674, 284] width 67 height 72
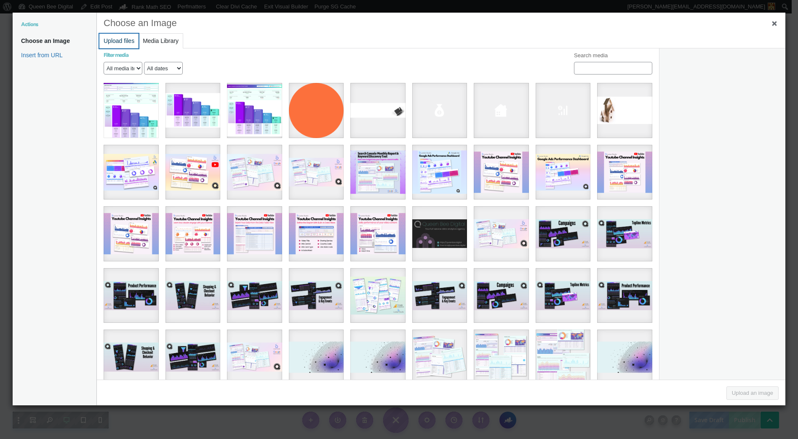
click at [106, 43] on button "Upload files" at bounding box center [118, 41] width 39 height 15
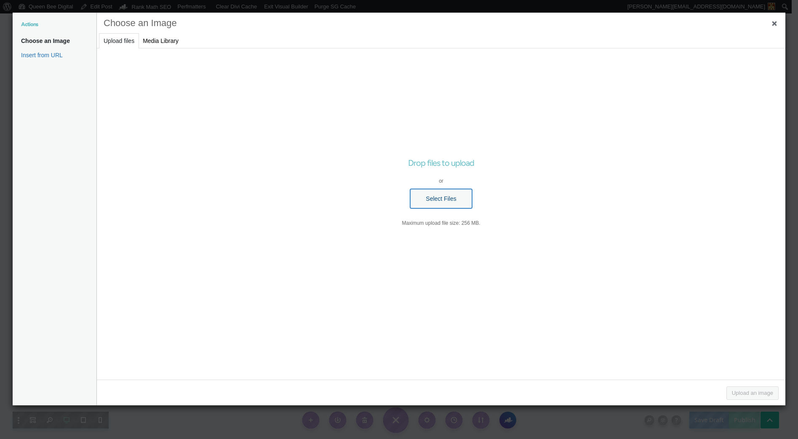
click at [465, 204] on button "Select Files" at bounding box center [440, 198] width 61 height 19
type input "C:\fakepath\[QBD] Looker Studio Dashboard Reseale Cover Shots (956 x 504 px) - …"
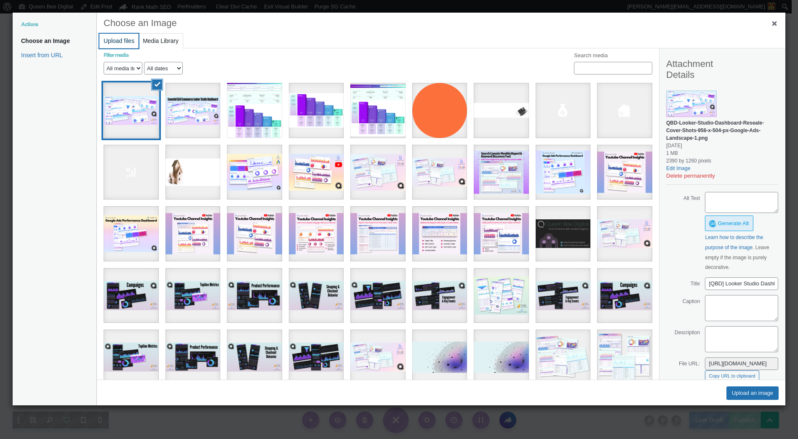
click at [123, 40] on button "Upload files" at bounding box center [118, 41] width 39 height 15
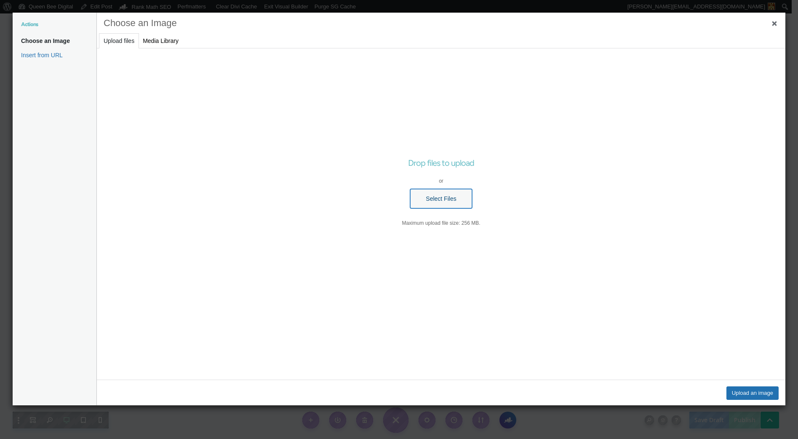
click at [443, 199] on button "Select Files" at bounding box center [440, 198] width 61 height 19
type input "C:\fakepath\topline-stats.png"
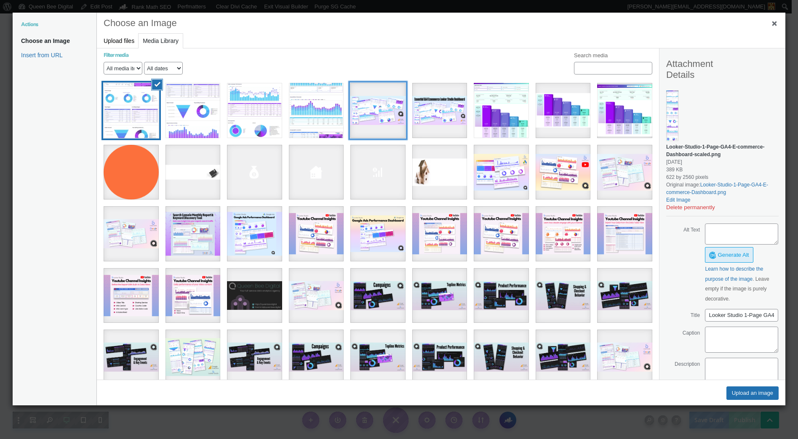
click at [377, 122] on div "[QBD] Looker Studio Dashboard Reseale Cover Shots (956 x 504 px) - Google Ads L…" at bounding box center [377, 110] width 55 height 55
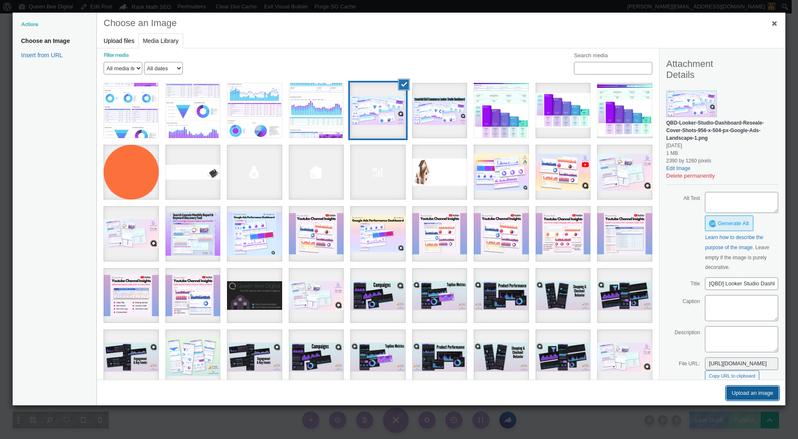
click at [746, 392] on button "Upload an image" at bounding box center [752, 393] width 52 height 13
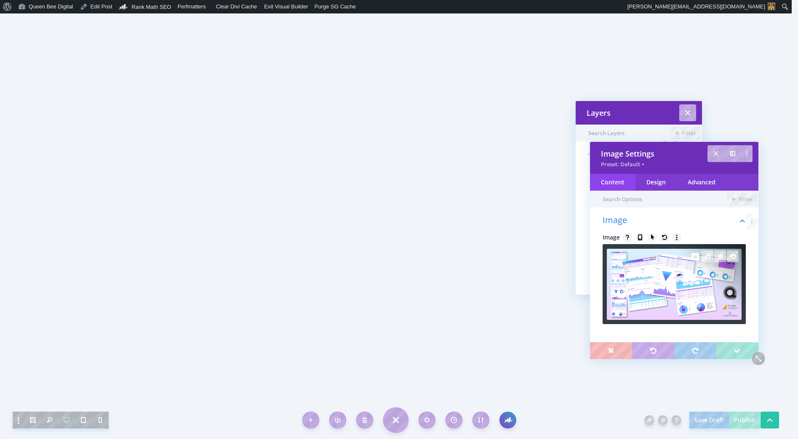
click at [685, 281] on img at bounding box center [674, 284] width 135 height 71
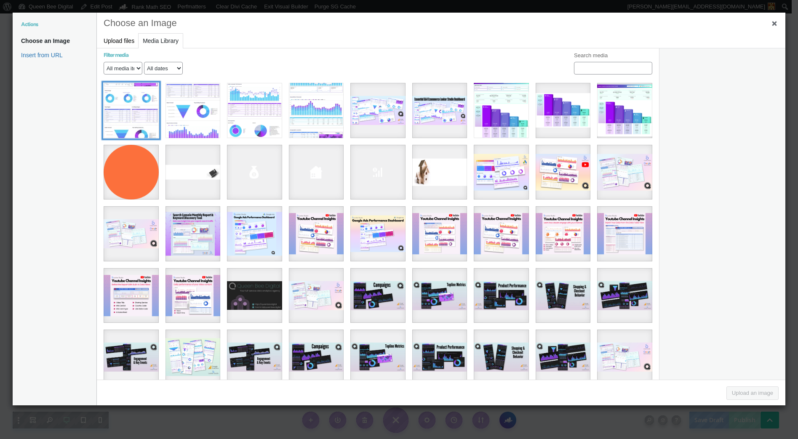
click at [123, 104] on div "Looker Studio 1-Page GA4 E-commerce Dashboard" at bounding box center [131, 110] width 55 height 55
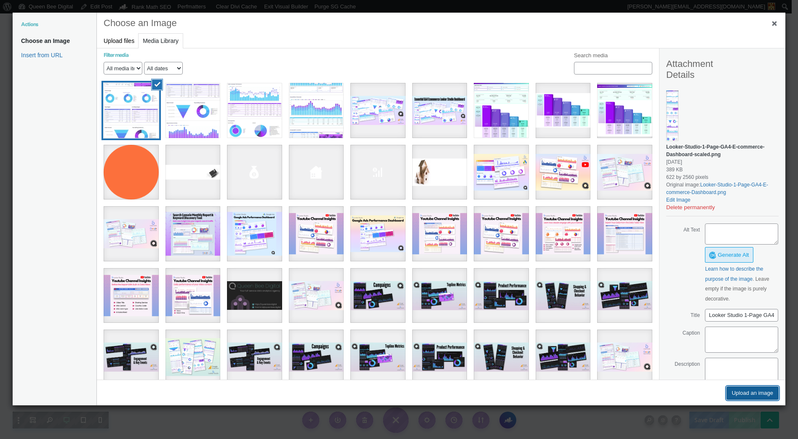
click at [765, 392] on button "Upload an image" at bounding box center [752, 393] width 52 height 13
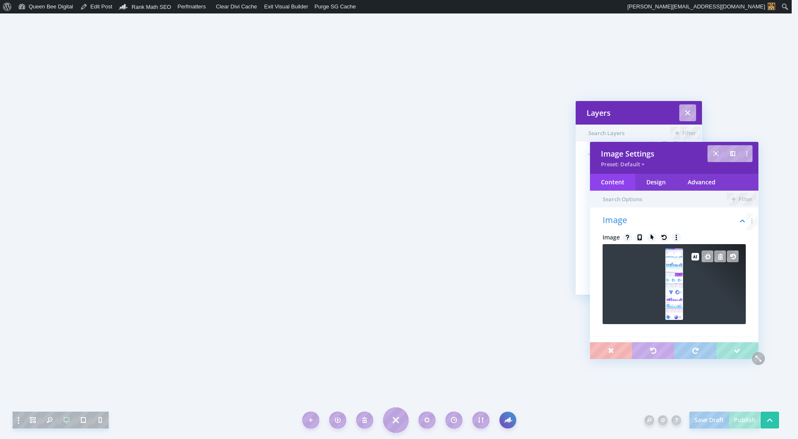
click at [669, 287] on img at bounding box center [673, 284] width 17 height 72
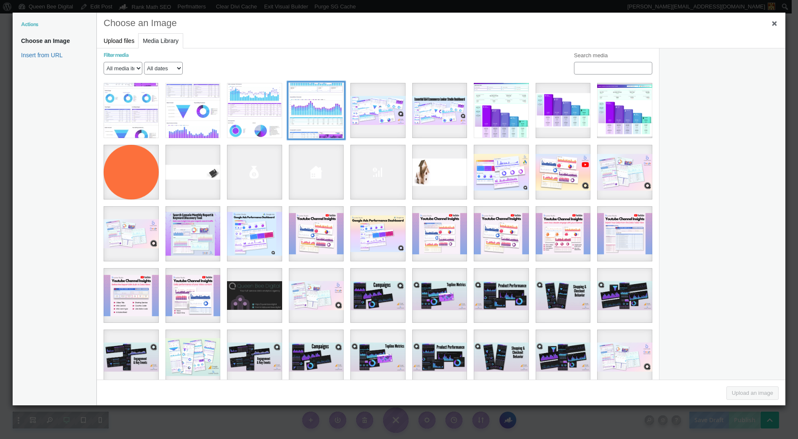
click at [298, 101] on div "topline-stats" at bounding box center [316, 110] width 55 height 55
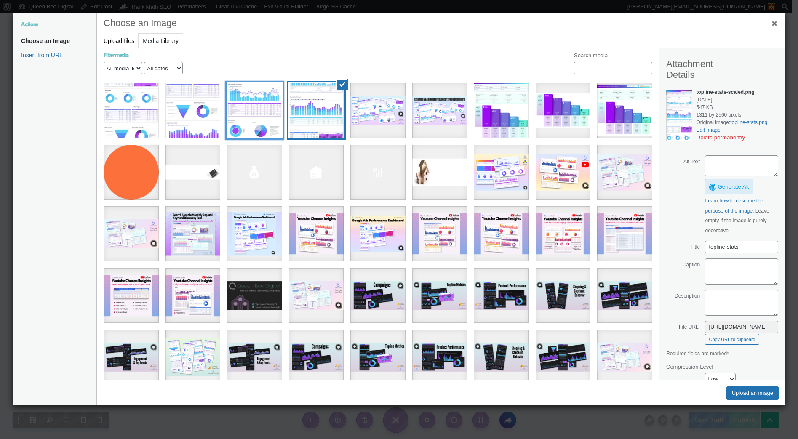
click at [257, 104] on div "campaign-perf-and-demographics" at bounding box center [254, 110] width 55 height 55
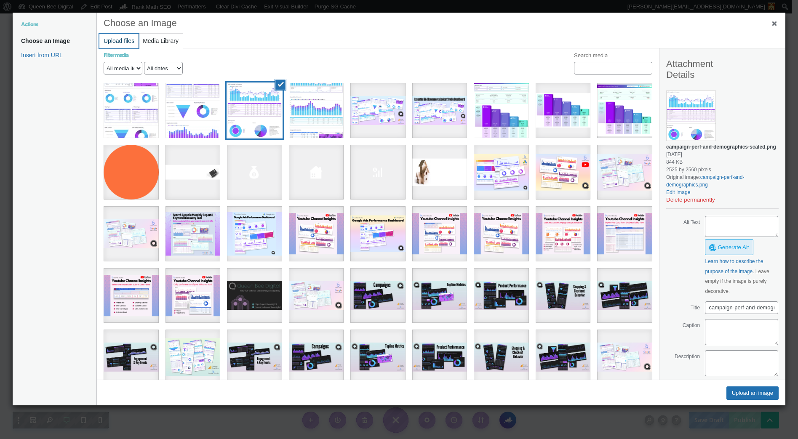
click at [122, 38] on button "Upload files" at bounding box center [118, 41] width 39 height 15
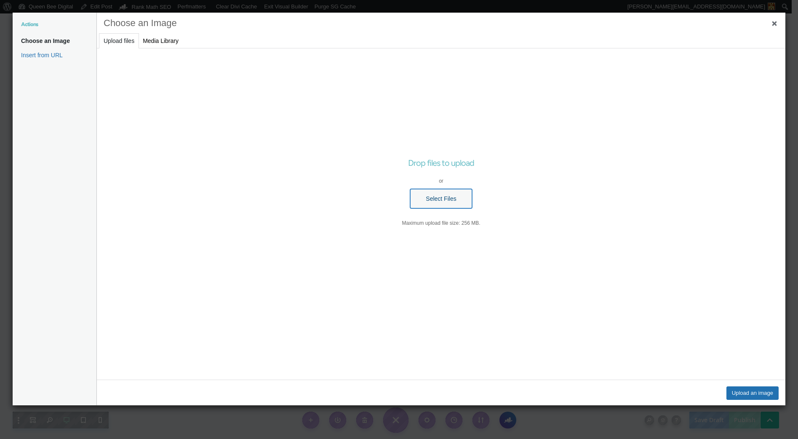
click at [435, 196] on button "Select Files" at bounding box center [440, 198] width 61 height 19
type input "C:\fakepath\campaigns.png"
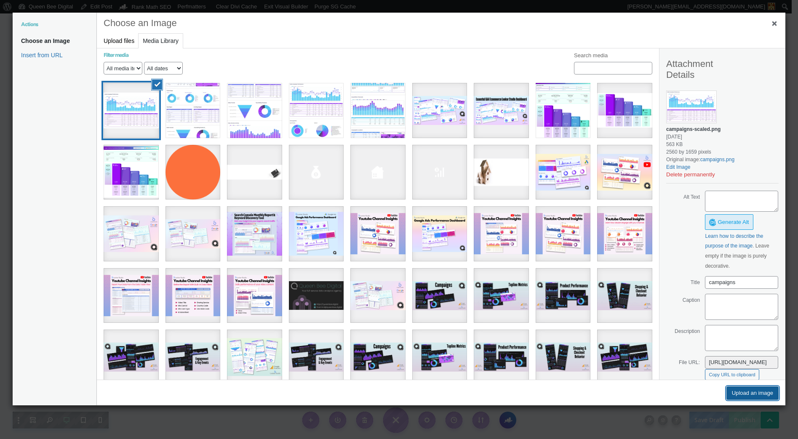
click at [762, 392] on button "Upload an image" at bounding box center [752, 393] width 52 height 13
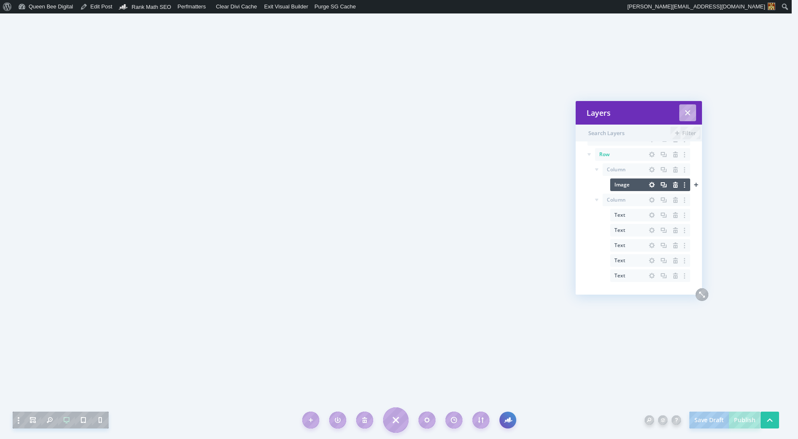
click at [684, 185] on icon "button" at bounding box center [684, 184] width 1 height 5
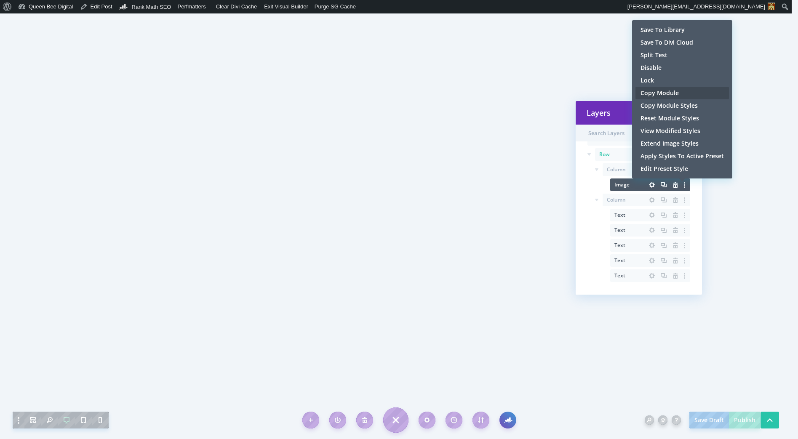
click at [664, 92] on span "Copy Module" at bounding box center [681, 93] width 83 height 8
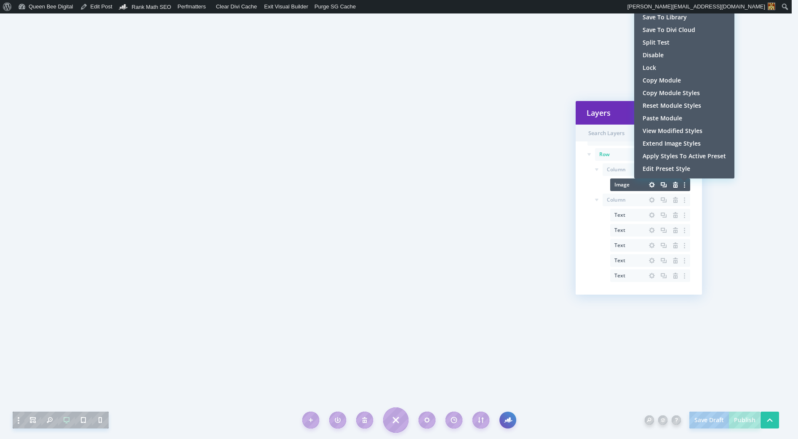
click at [675, 116] on span "Paste Module" at bounding box center [684, 118] width 83 height 8
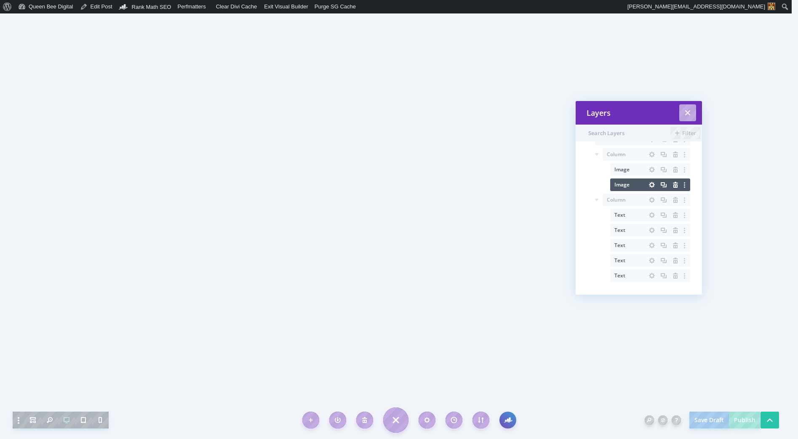
scroll to position [49, 0]
click at [650, 169] on icon "button" at bounding box center [652, 170] width 12 height 12
click at [650, 168] on icon "button" at bounding box center [652, 170] width 6 height 6
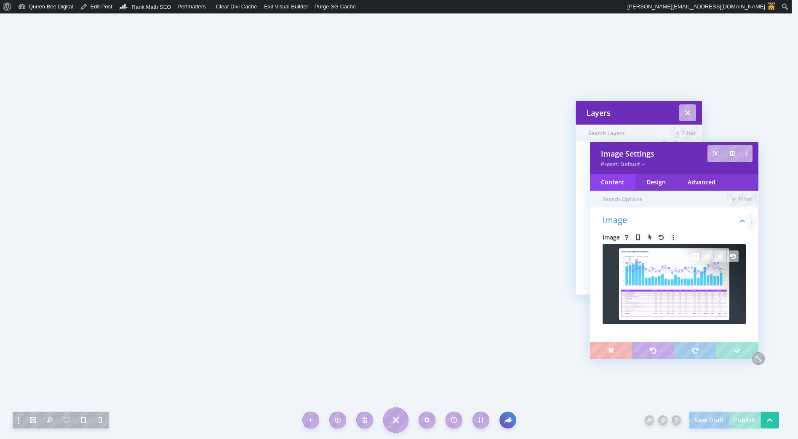
click at [669, 284] on img at bounding box center [674, 284] width 110 height 72
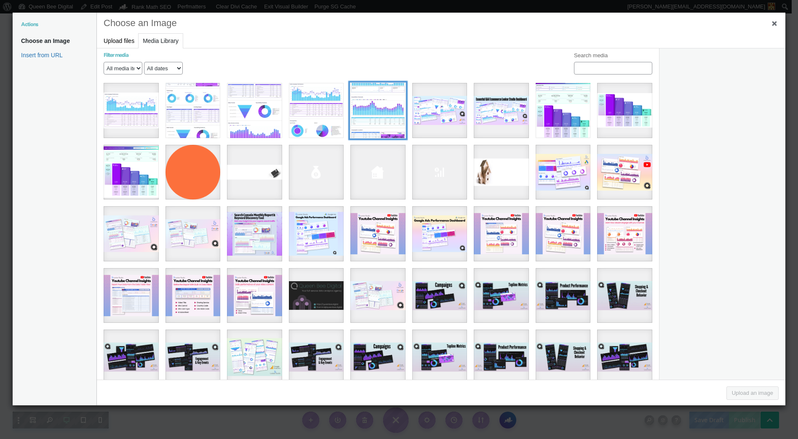
click at [379, 104] on div "topline-stats" at bounding box center [377, 110] width 55 height 55
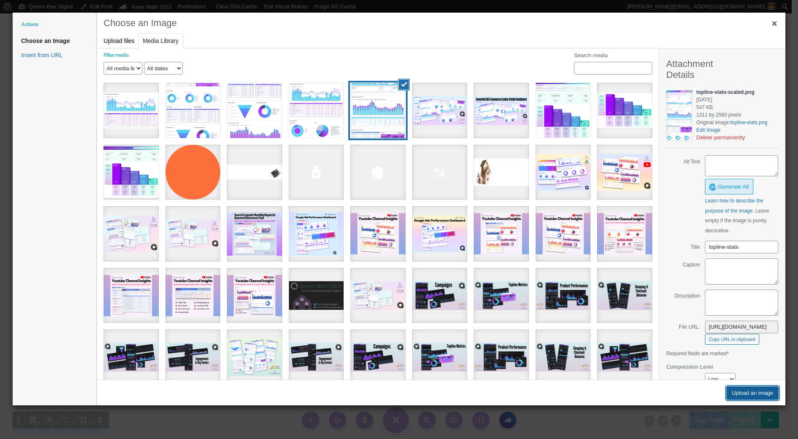
click at [754, 392] on button "Upload an image" at bounding box center [752, 393] width 52 height 13
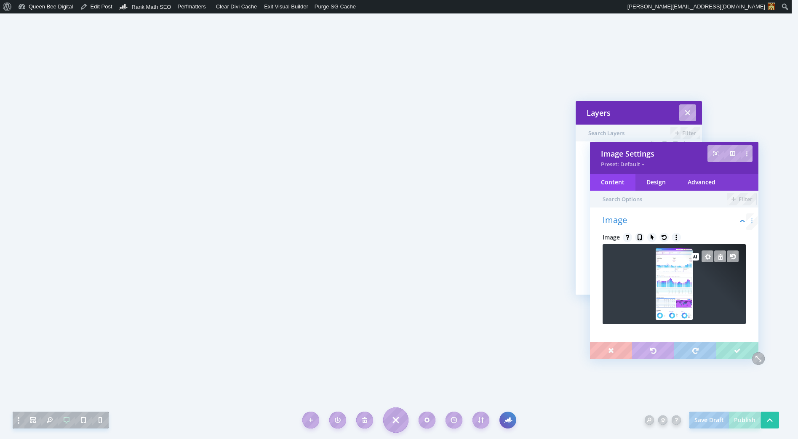
click at [670, 276] on img at bounding box center [674, 284] width 37 height 72
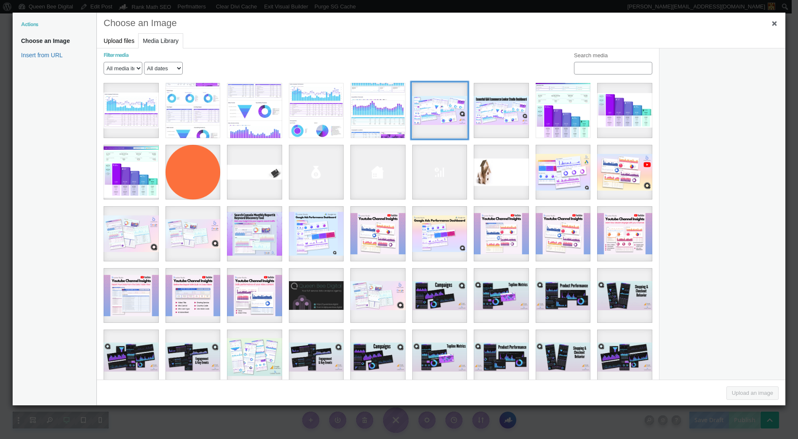
click at [441, 111] on div "[QBD] Looker Studio Dashboard Reseale Cover Shots (956 x 504 px) - Google Ads L…" at bounding box center [439, 110] width 55 height 55
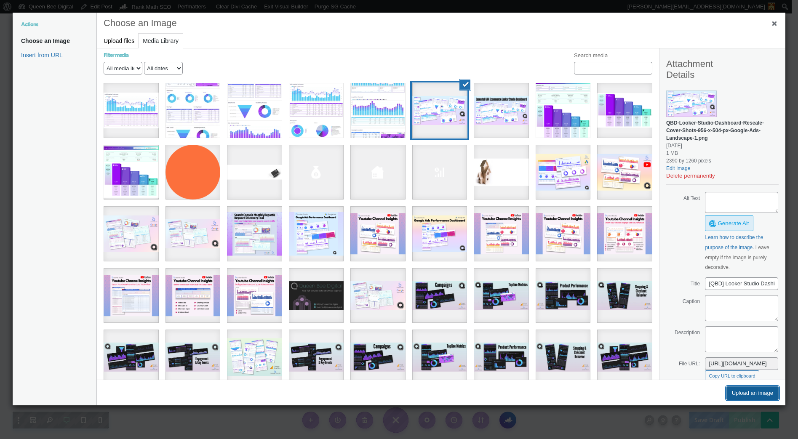
click at [758, 393] on button "Upload an image" at bounding box center [752, 393] width 52 height 13
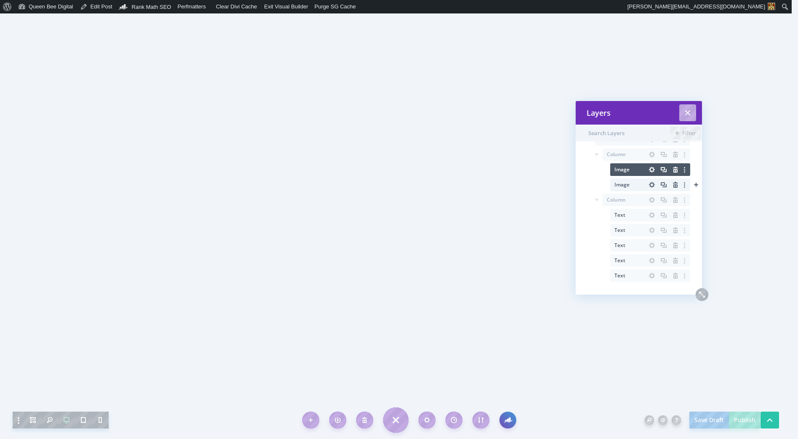
click at [673, 183] on icon "button" at bounding box center [675, 185] width 5 height 6
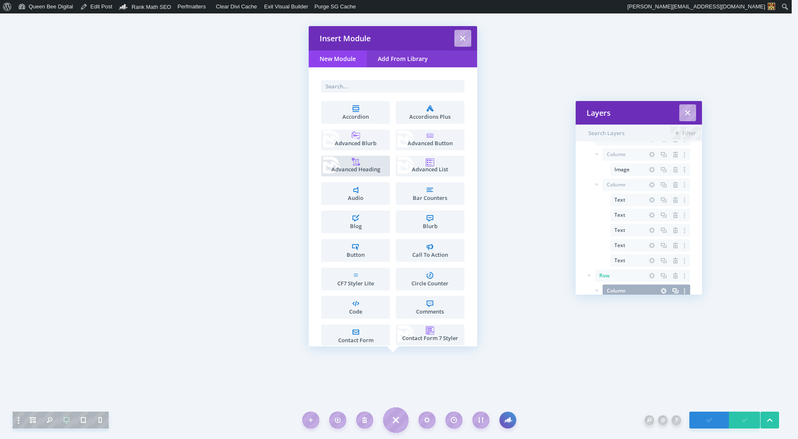
scroll to position [79, 0]
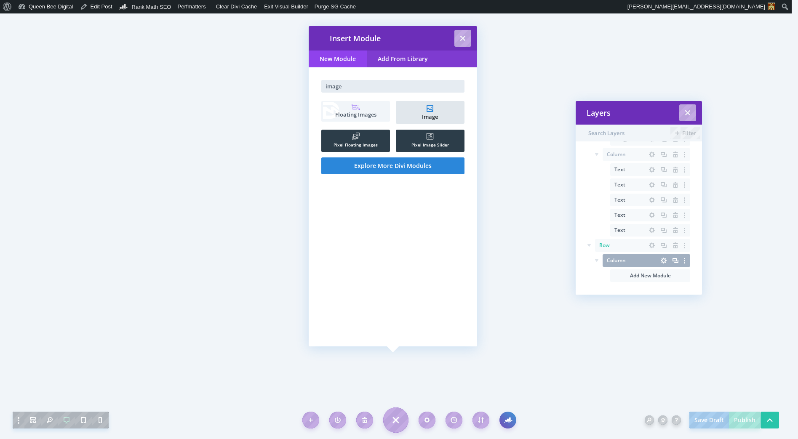
type input "image"
click at [430, 110] on li "Image" at bounding box center [430, 112] width 69 height 23
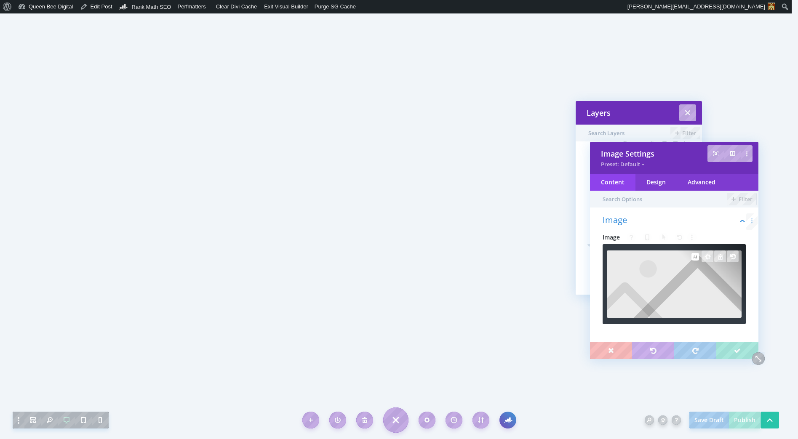
click at [670, 279] on img at bounding box center [674, 284] width 135 height 67
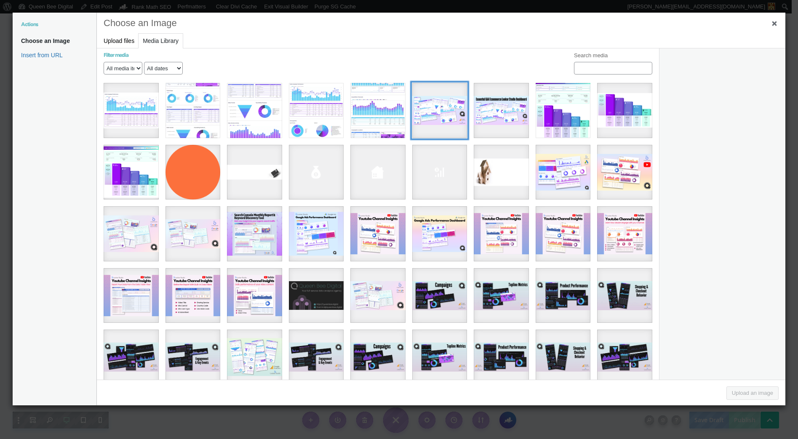
click at [434, 113] on div "[QBD] Looker Studio Dashboard Reseale Cover Shots (956 x 504 px) - Google Ads L…" at bounding box center [439, 110] width 55 height 55
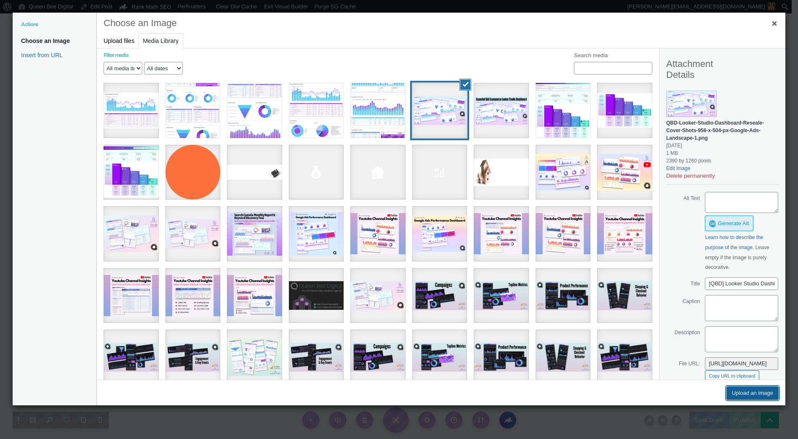
click at [752, 392] on button "Upload an image" at bounding box center [752, 393] width 52 height 13
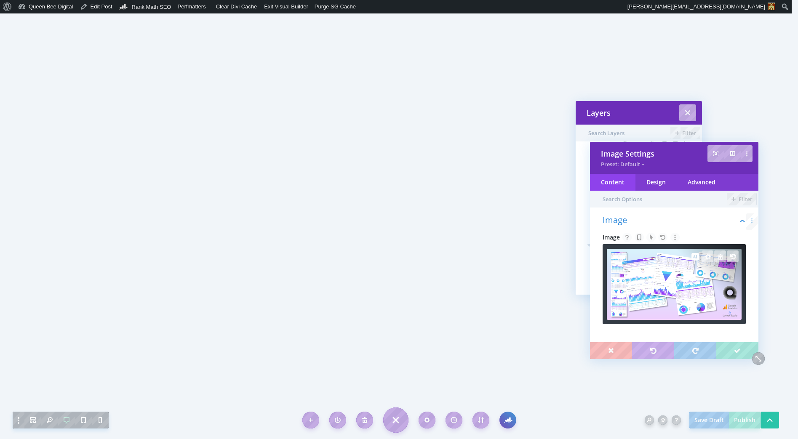
click at [697, 286] on img at bounding box center [674, 284] width 135 height 71
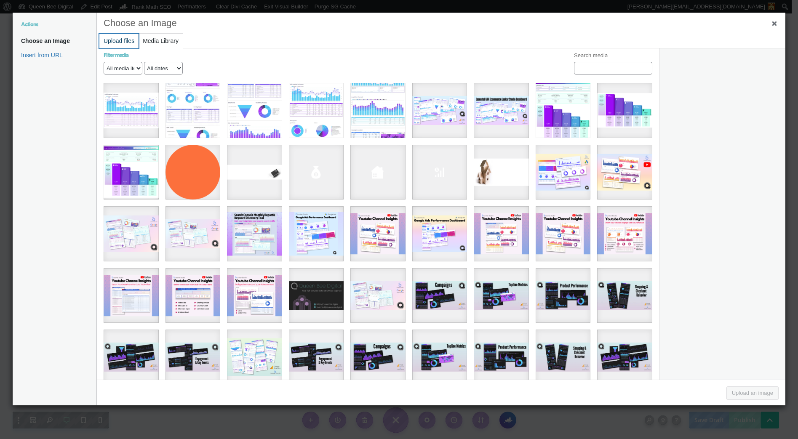
click at [120, 40] on button "Upload files" at bounding box center [118, 41] width 39 height 15
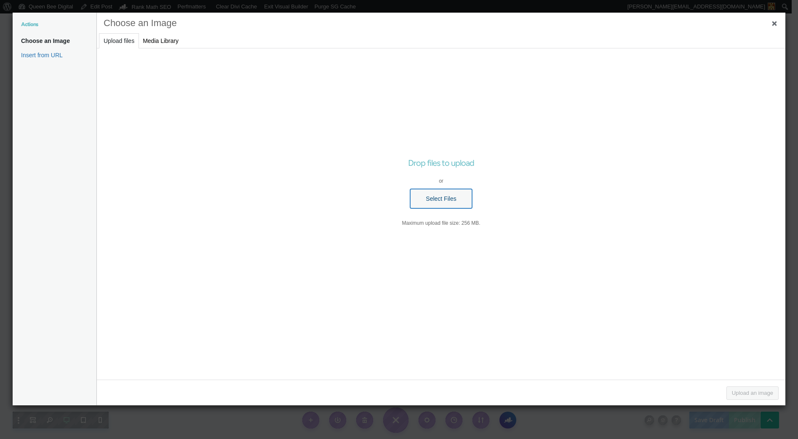
click at [426, 195] on button "Select Files" at bounding box center [440, 198] width 61 height 19
type input "C:\fakepath\[QBD] Looker Studio Dashboard Reseale Cover Shots (956 x 504 px) - …"
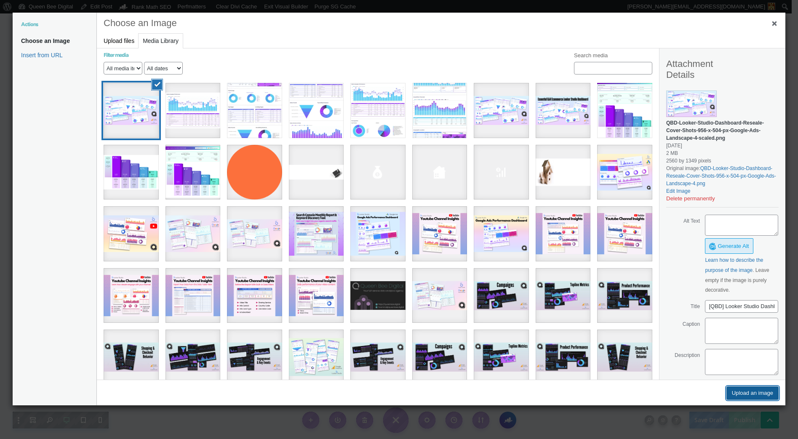
click at [756, 392] on button "Upload an image" at bounding box center [752, 393] width 52 height 13
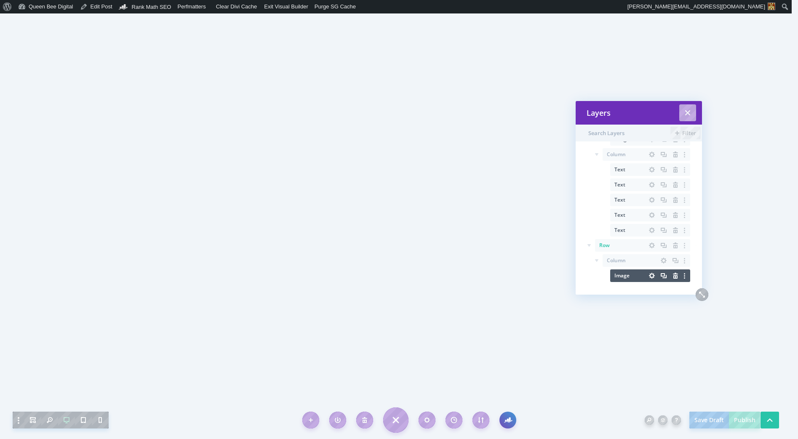
click at [589, 244] on icon at bounding box center [589, 246] width 12 height 12
drag, startPoint x: 624, startPoint y: 274, endPoint x: 621, endPoint y: 154, distance: 120.4
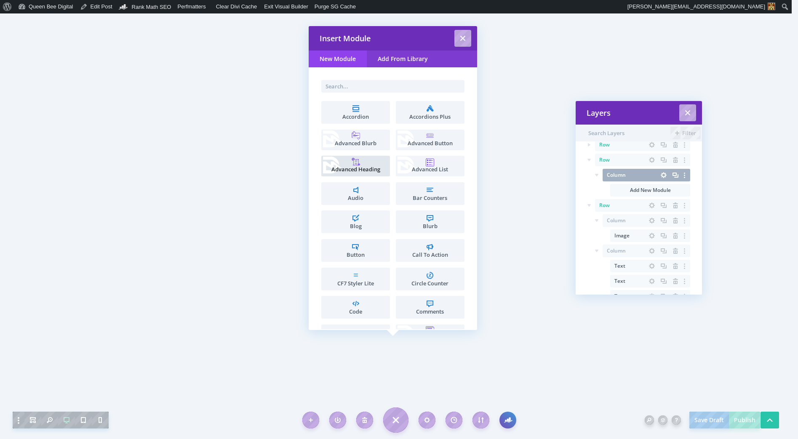
scroll to position [45, 0]
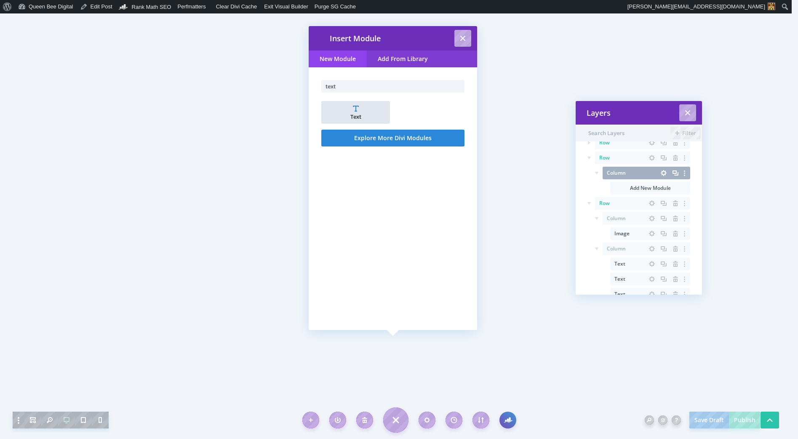
type input "text"
click at [363, 115] on span "Text" at bounding box center [355, 116] width 60 height 5
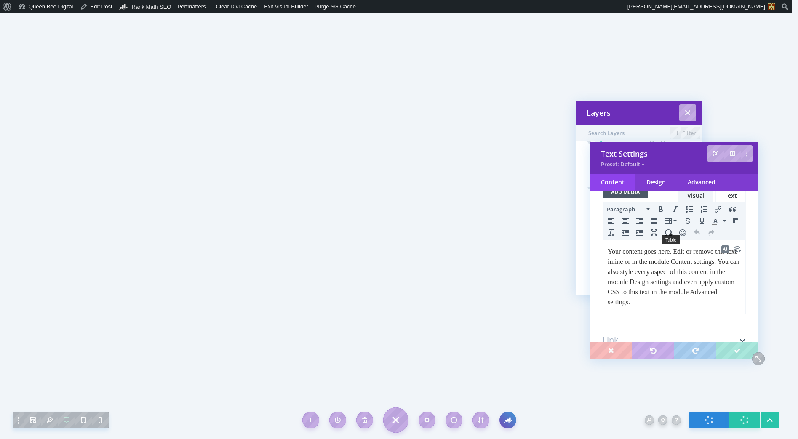
scroll to position [86, 0]
click at [651, 260] on p "Your content goes here. Edit or remove this text inline or in the module Conten…" at bounding box center [674, 274] width 133 height 61
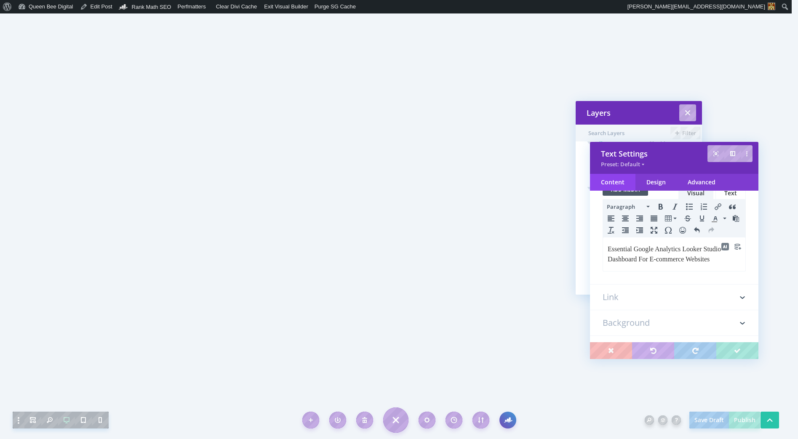
click at [636, 249] on p "Essential Google Analytics Looker Studio Dashboard For E-commerce Websites" at bounding box center [674, 254] width 133 height 20
drag, startPoint x: 637, startPoint y: 250, endPoint x: 708, endPoint y: 251, distance: 71.6
click at [709, 251] on p "Essential 1-Page Google Analytics Looker Studio Dashboard For E-commerce Websit…" at bounding box center [674, 254] width 133 height 20
click at [622, 258] on p "Essential Looker Studio Dashboard For E-commerce Websites" at bounding box center [674, 254] width 133 height 20
click at [645, 204] on button "Paragraph" at bounding box center [628, 207] width 50 height 12
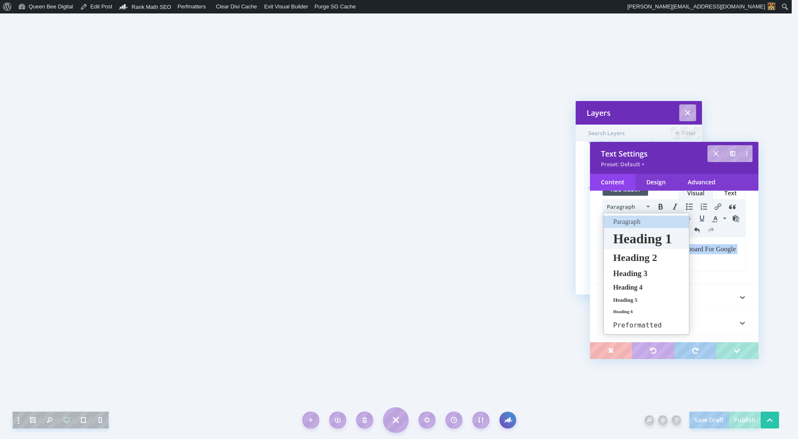
click at [638, 240] on span "Heading 1" at bounding box center [642, 238] width 61 height 15
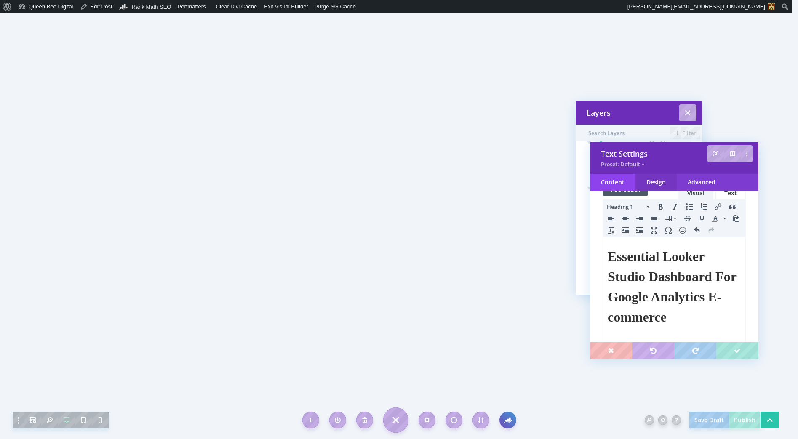
click at [660, 180] on div "Design" at bounding box center [655, 182] width 41 height 17
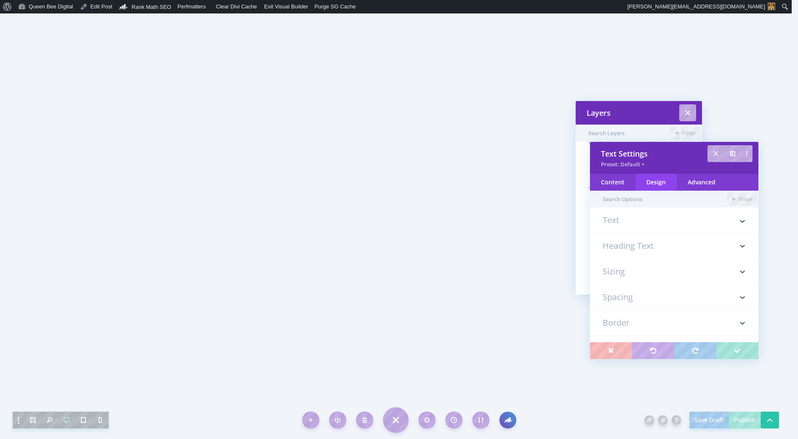
click at [624, 252] on h3 "Heading Text" at bounding box center [674, 245] width 143 height 25
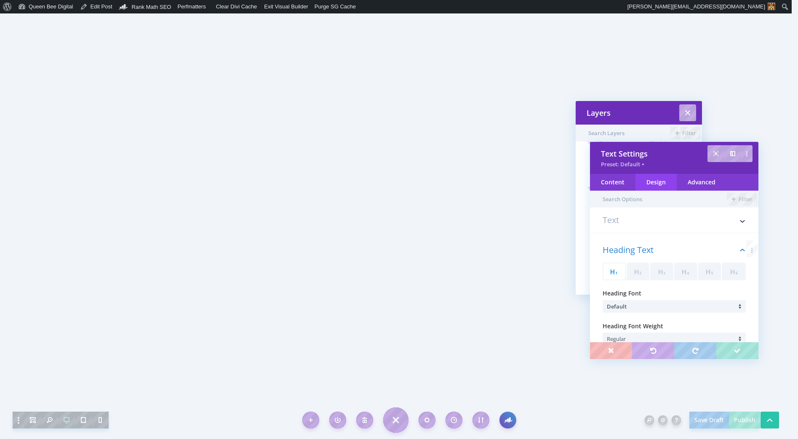
scroll to position [47, 0]
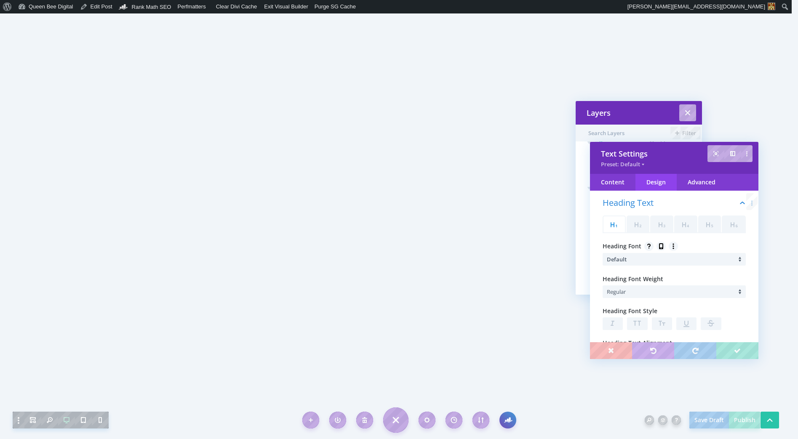
click at [654, 259] on li "Default" at bounding box center [676, 259] width 139 height 13
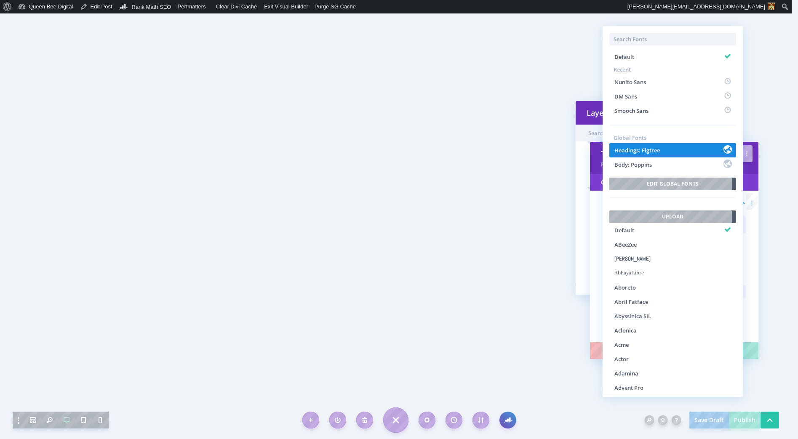
click at [658, 152] on span "Headings: Figtree" at bounding box center [636, 151] width 45 height 8
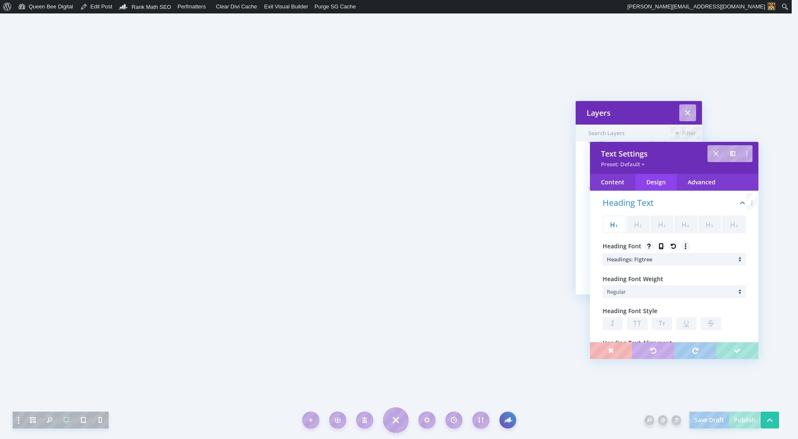
click at [635, 291] on li "Regular" at bounding box center [676, 291] width 139 height 13
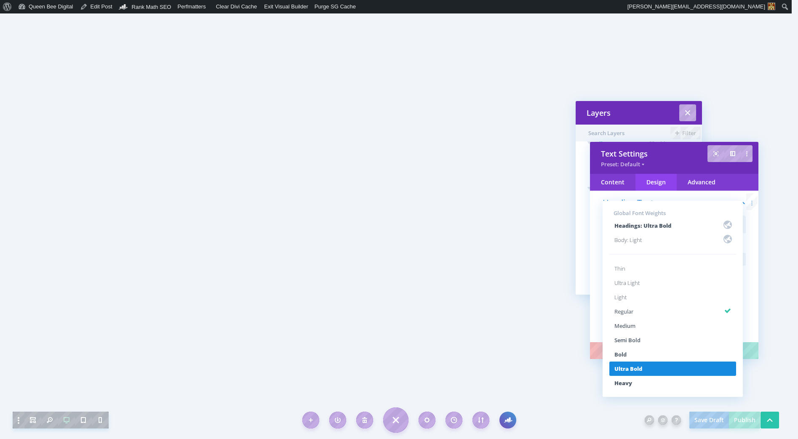
click at [642, 364] on li "Ultra Bold" at bounding box center [672, 369] width 127 height 14
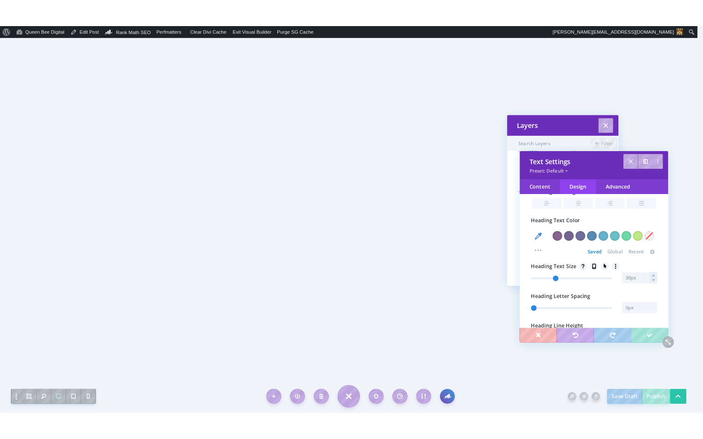
scroll to position [203, 0]
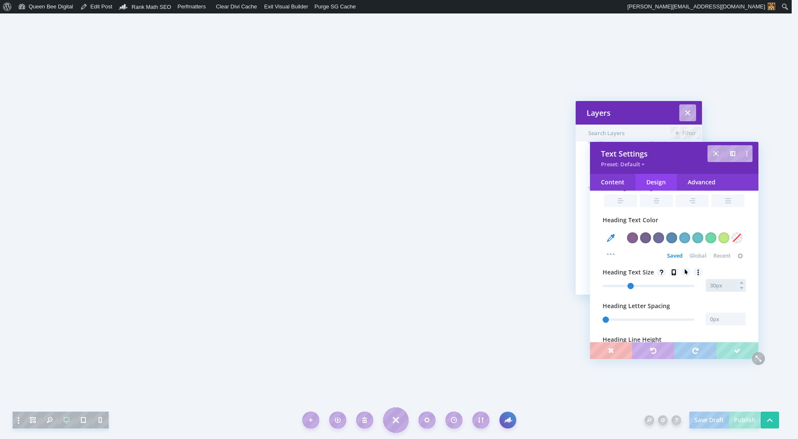
click at [716, 284] on input "text" at bounding box center [726, 285] width 40 height 13
type input "46"
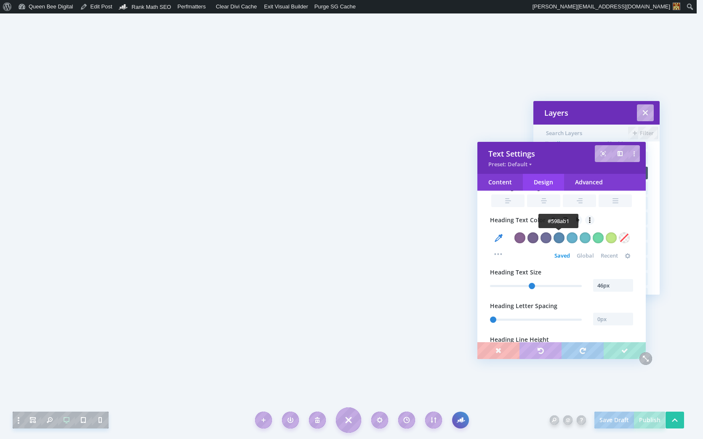
click at [561, 236] on div at bounding box center [559, 237] width 11 height 11
click at [545, 239] on div at bounding box center [546, 237] width 11 height 11
click at [583, 261] on div "Saved Global Recent" at bounding box center [594, 256] width 79 height 11
click at [583, 257] on span "Global" at bounding box center [585, 255] width 17 height 7
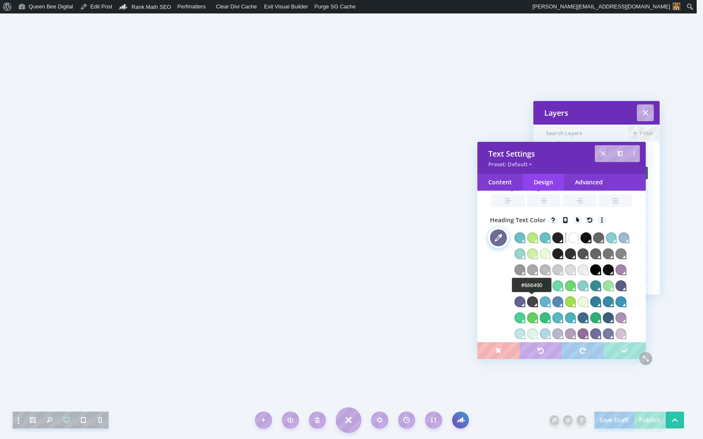
click at [525, 304] on div at bounding box center [520, 301] width 11 height 11
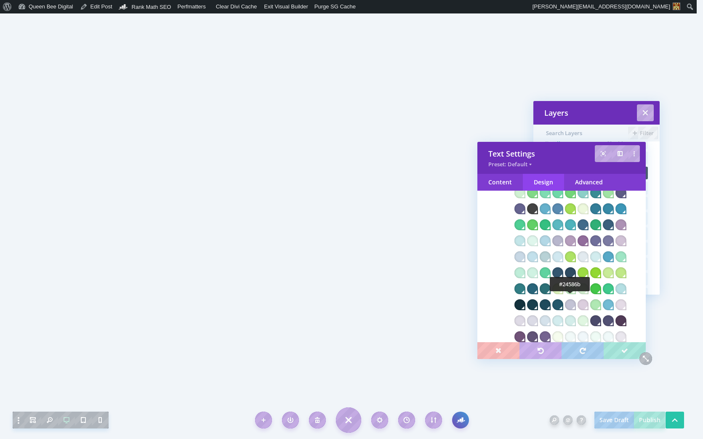
scroll to position [300, 0]
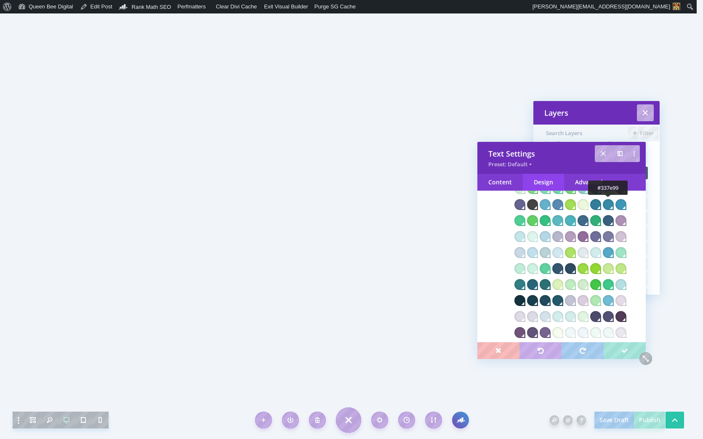
click at [601, 201] on div at bounding box center [595, 204] width 11 height 11
click at [589, 221] on div at bounding box center [583, 220] width 11 height 11
click at [614, 252] on div at bounding box center [608, 252] width 11 height 11
click at [576, 220] on div at bounding box center [570, 220] width 11 height 11
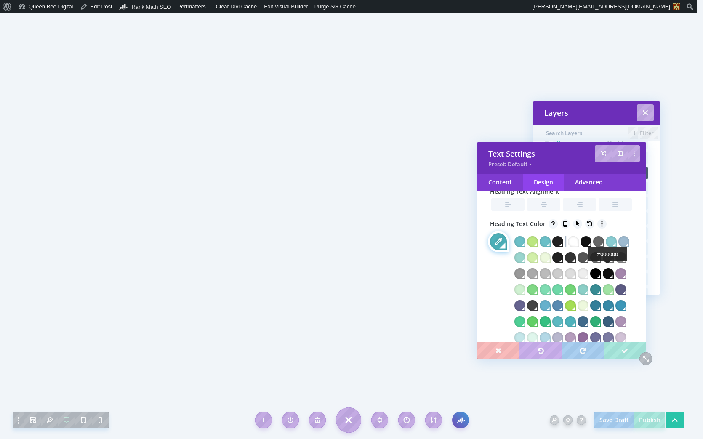
scroll to position [198, 0]
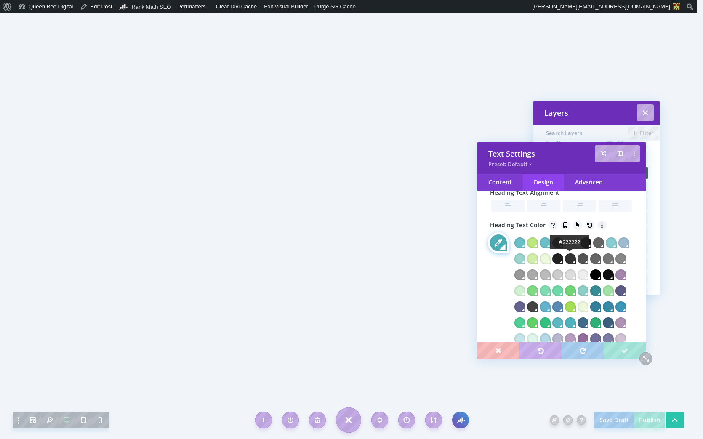
click at [563, 258] on div at bounding box center [557, 258] width 11 height 11
click at [525, 304] on div at bounding box center [520, 306] width 11 height 11
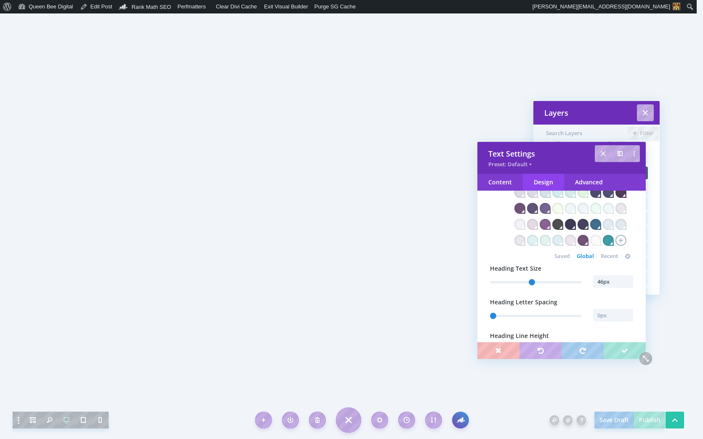
scroll to position [425, 0]
click at [600, 288] on input "46px" at bounding box center [613, 281] width 40 height 13
type input "45px"
type input "45"
type input "44px"
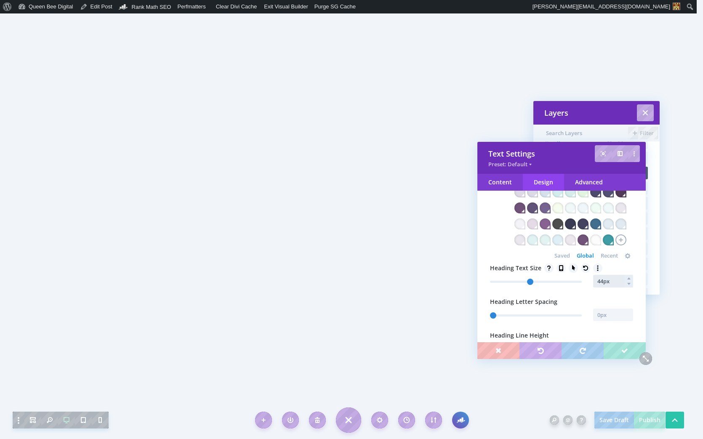
type input "43"
type input "43px"
type input "42"
type input "41px"
type input "41"
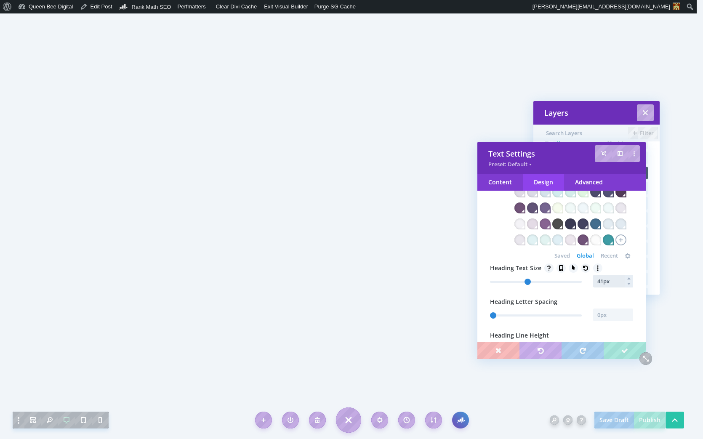
type input "40px"
type input "40"
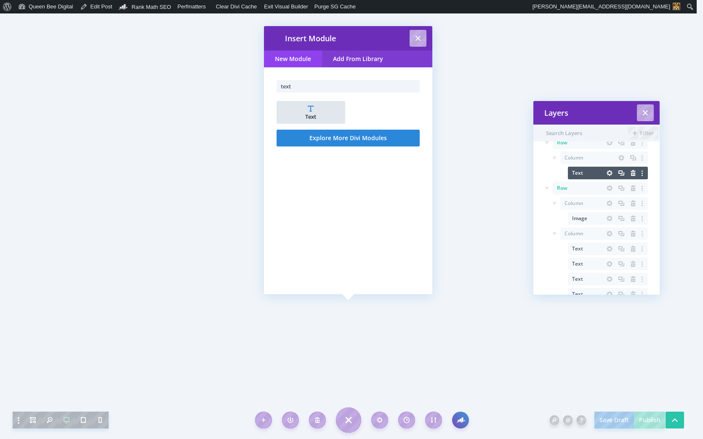
type input "text"
click at [311, 110] on li "Text" at bounding box center [311, 112] width 69 height 23
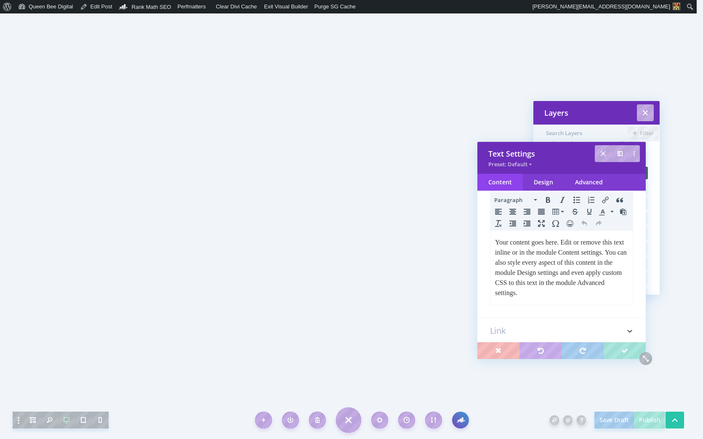
scroll to position [93, 0]
click at [591, 294] on p "Your content goes here. Edit or remove this text inline or in the module Conten…" at bounding box center [561, 267] width 133 height 61
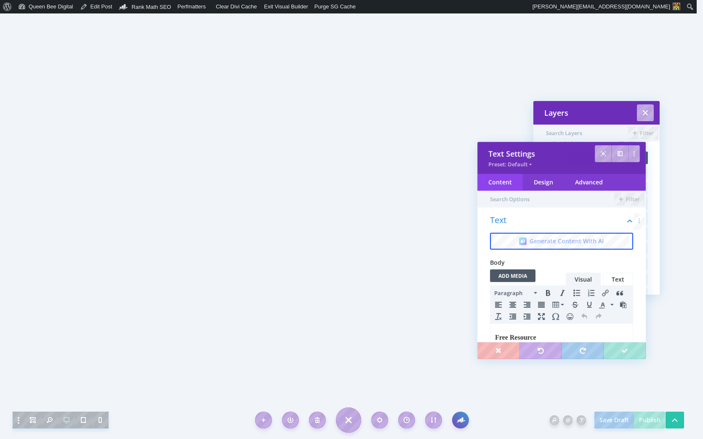
scroll to position [0, 0]
click at [539, 182] on div "Design" at bounding box center [543, 182] width 41 height 17
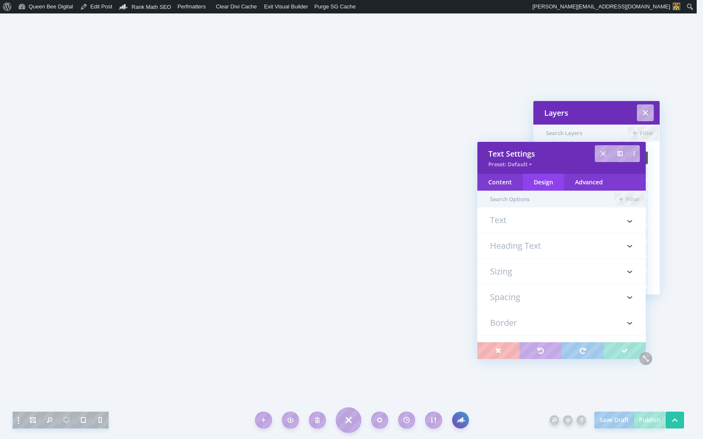
click at [517, 298] on h3 "Spacing" at bounding box center [561, 297] width 143 height 25
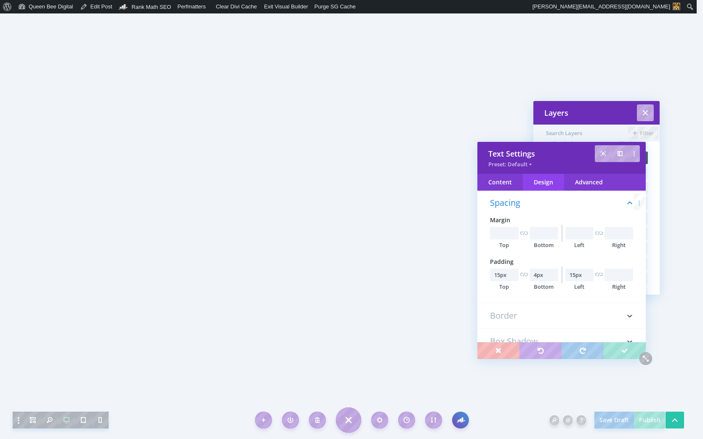
scroll to position [99, 0]
click at [539, 276] on input "4px" at bounding box center [544, 275] width 29 height 13
type input "4px"
click at [536, 230] on input "text" at bounding box center [544, 233] width 29 height 13
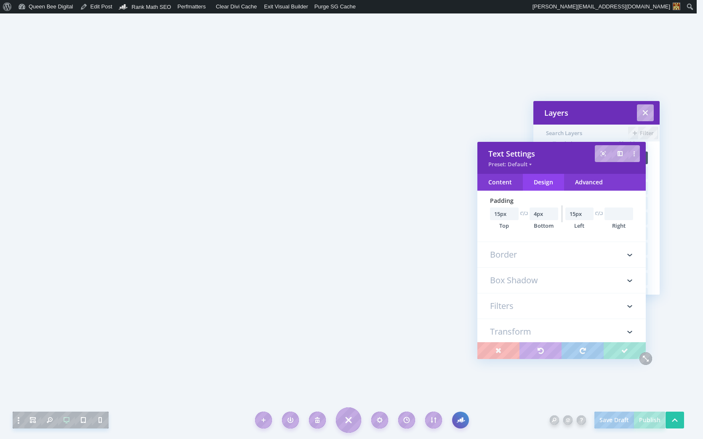
scroll to position [160, 0]
type input "15px"
